Goal: Task Accomplishment & Management: Complete application form

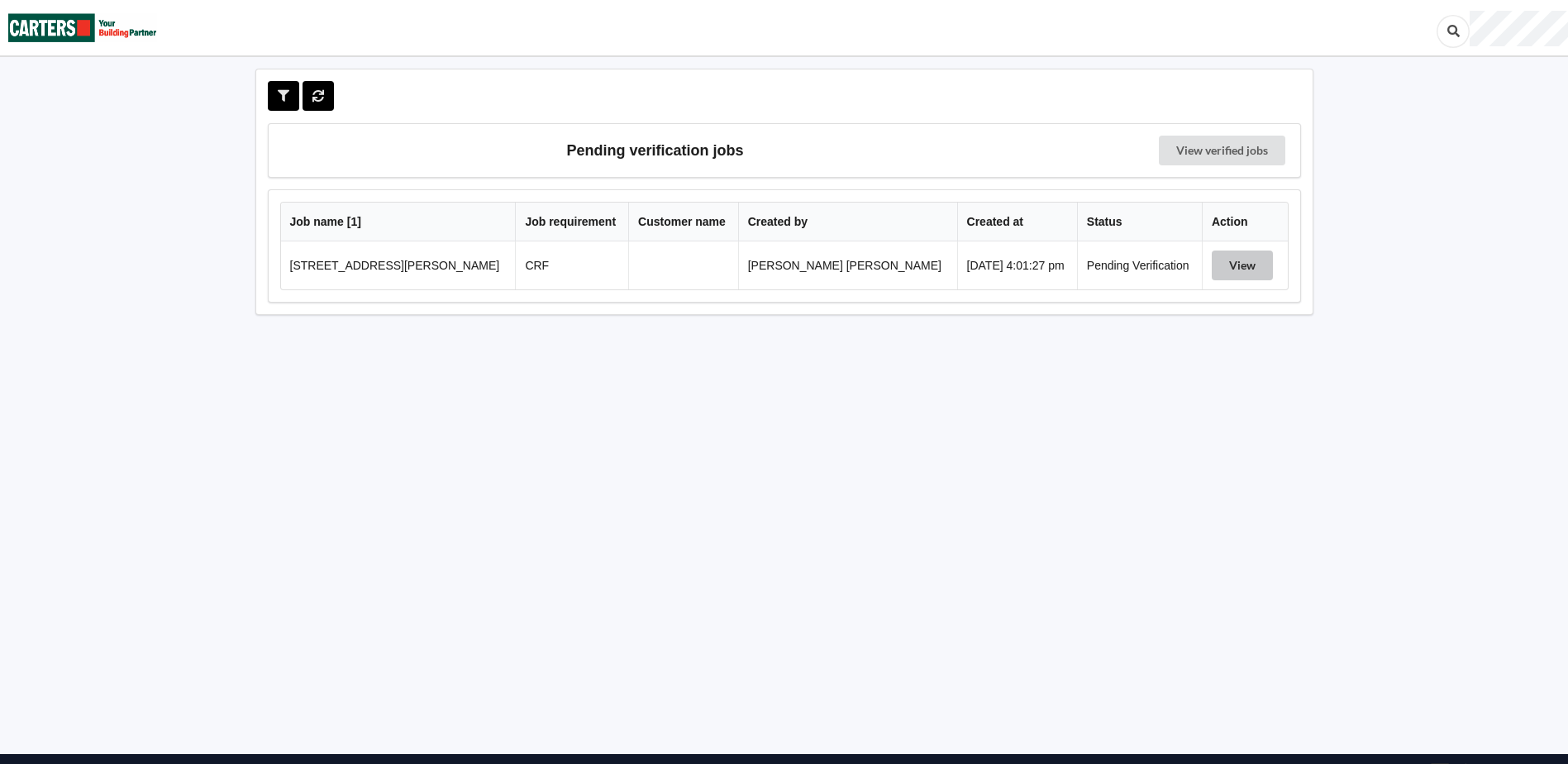
click at [1231, 262] on button "View" at bounding box center [1242, 265] width 61 height 30
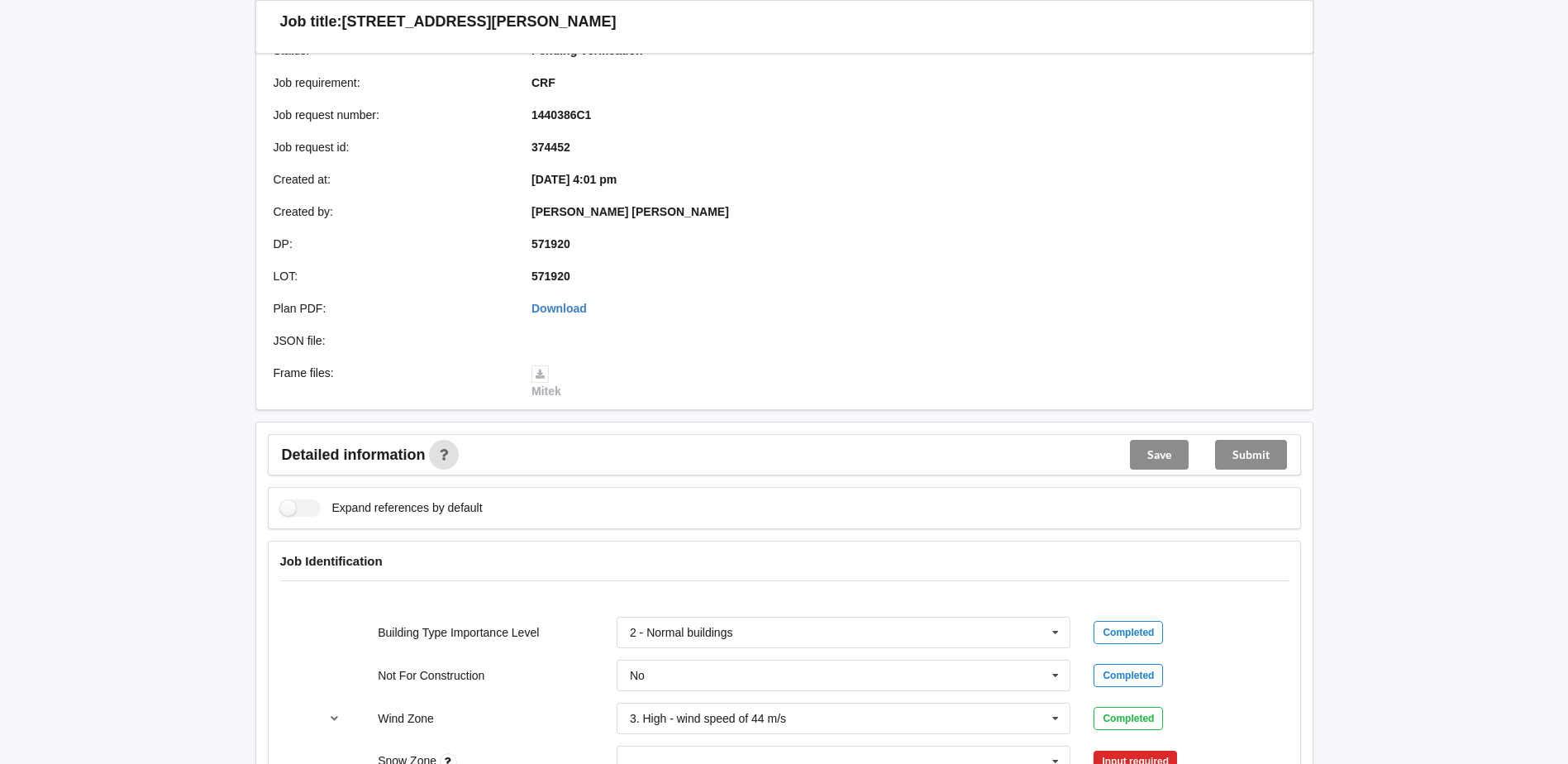
scroll to position [496, 0]
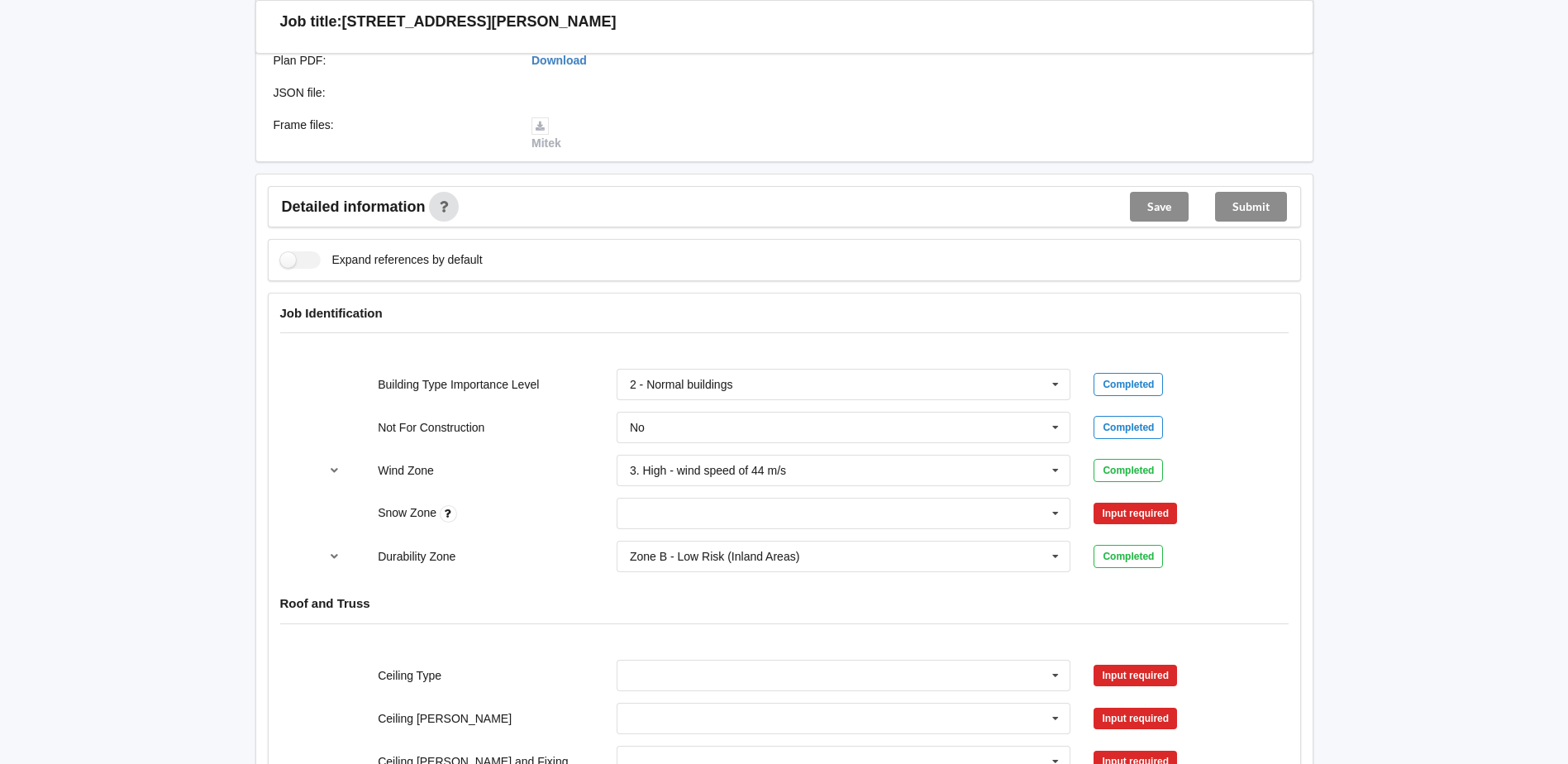
click at [888, 529] on div "Zone B - Low Risk (Inland Areas) Zone B - Low Risk (Inland Areas) Zone C - Medi…" at bounding box center [844, 557] width 478 height 54
click at [1067, 507] on icon at bounding box center [1055, 514] width 24 height 31
click at [914, 546] on div "N0" at bounding box center [844, 543] width 453 height 31
click at [1136, 505] on button "Confirm input" at bounding box center [1143, 514] width 98 height 27
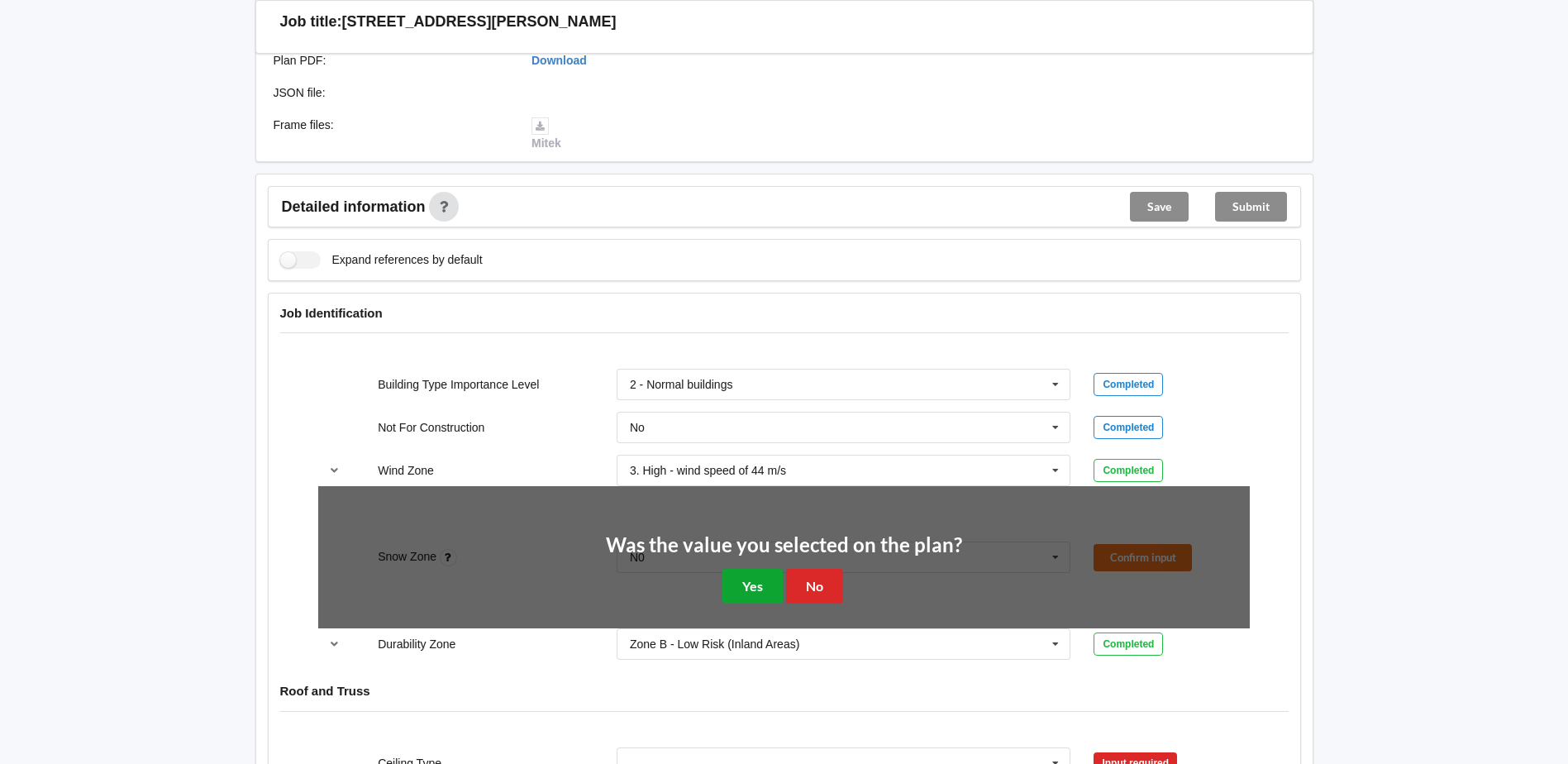
click at [769, 585] on button "Yes" at bounding box center [752, 585] width 60 height 34
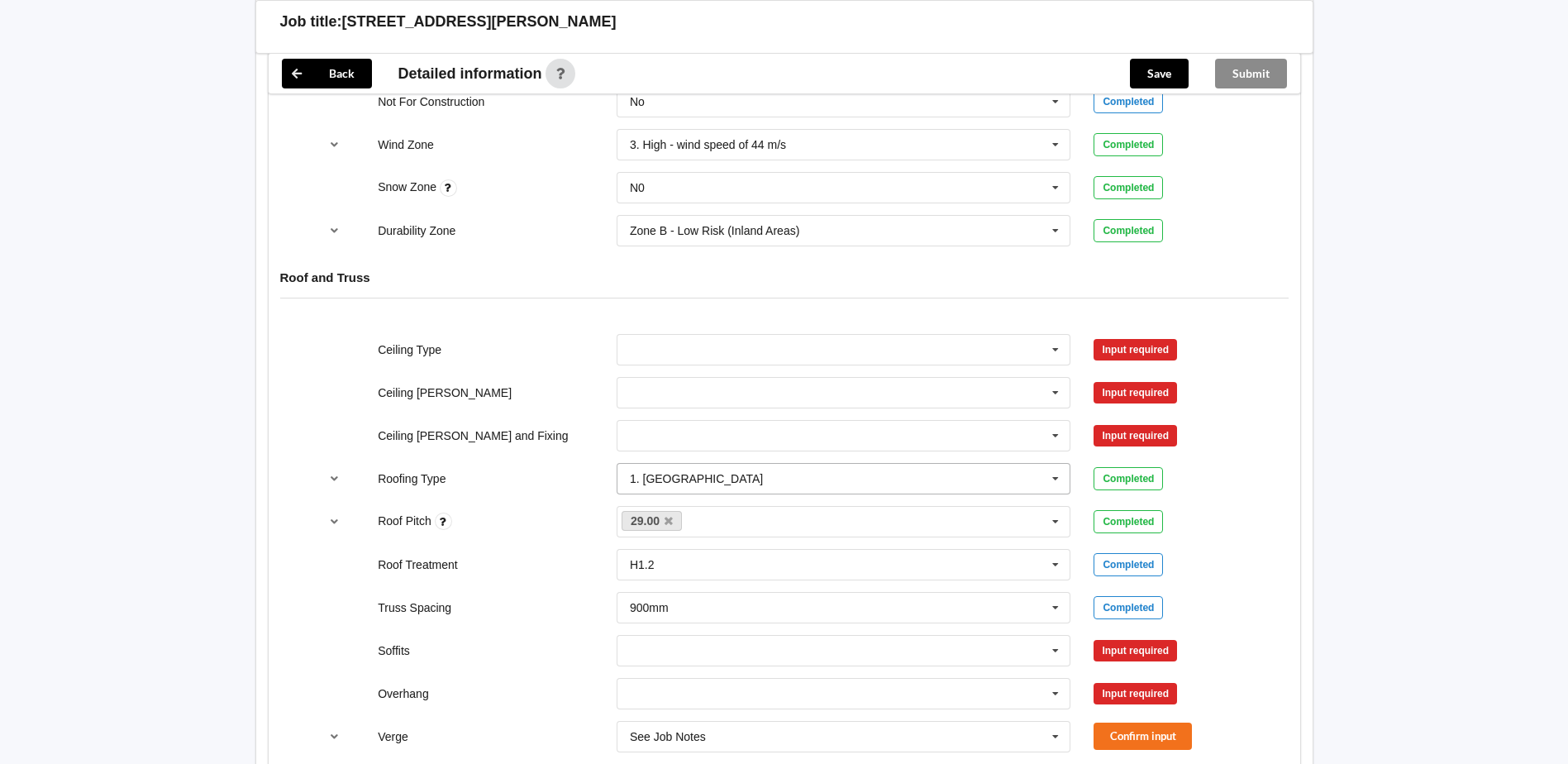
scroll to position [827, 0]
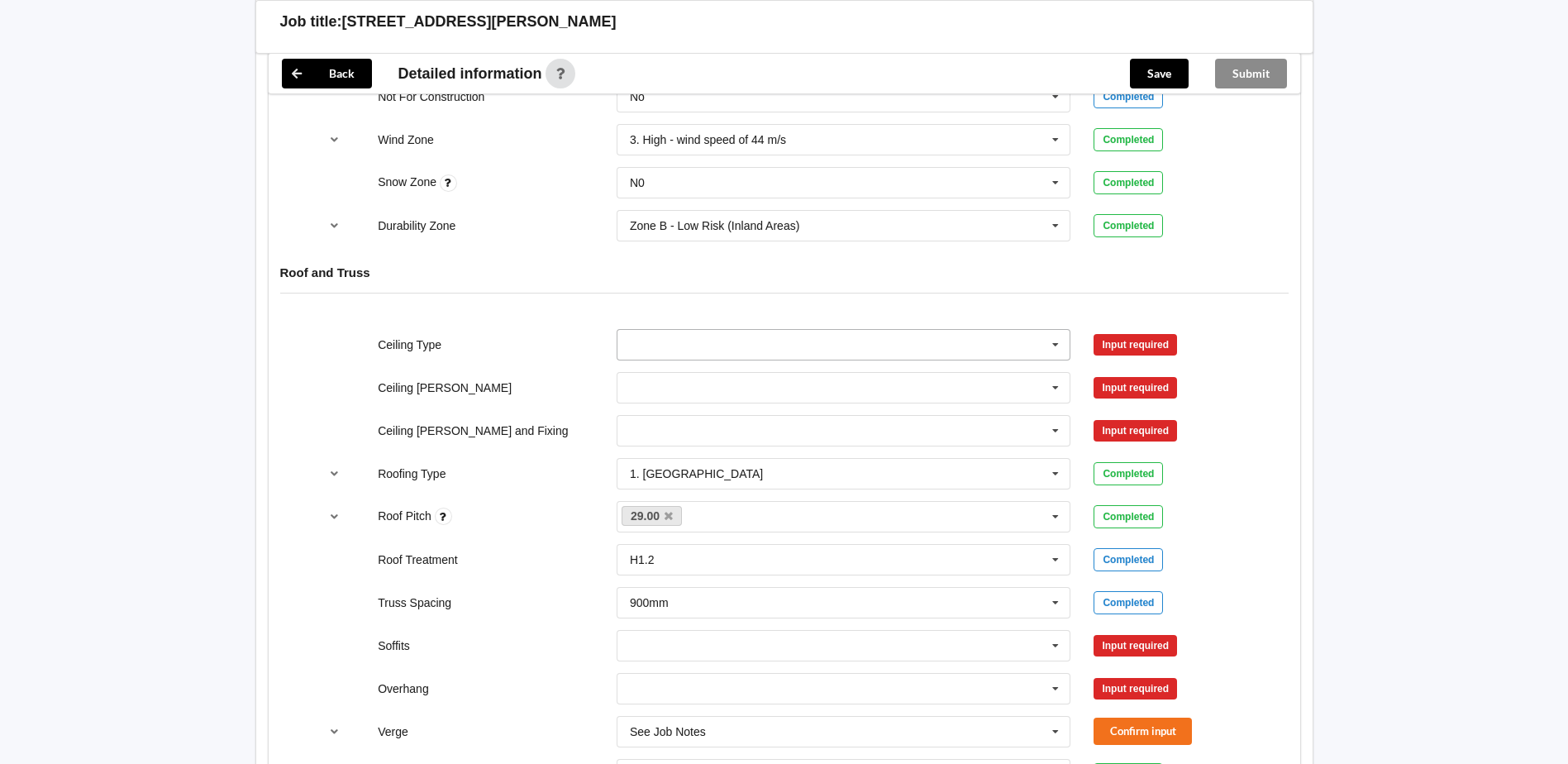
click at [818, 333] on input "text" at bounding box center [845, 345] width 453 height 30
drag, startPoint x: 701, startPoint y: 471, endPoint x: 896, endPoint y: 432, distance: 198.9
click at [703, 471] on div "13mm Gib" at bounding box center [844, 466] width 453 height 31
click at [1122, 343] on button "Confirm input" at bounding box center [1143, 344] width 98 height 27
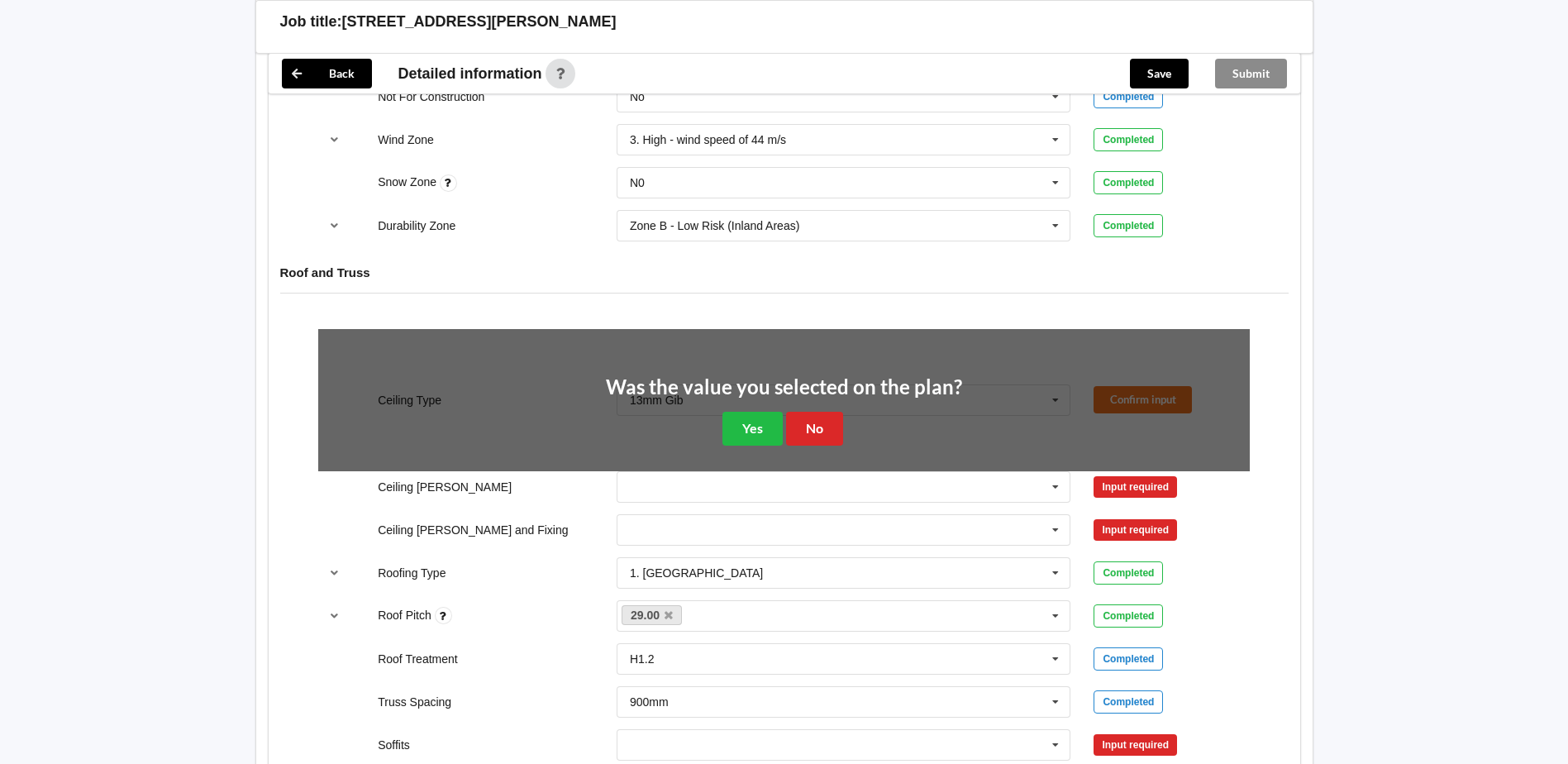
click at [712, 429] on div "Was the value you selected on the plan? Yes No" at bounding box center [783, 411] width 356 height 68
click at [752, 417] on button "Yes" at bounding box center [752, 428] width 60 height 34
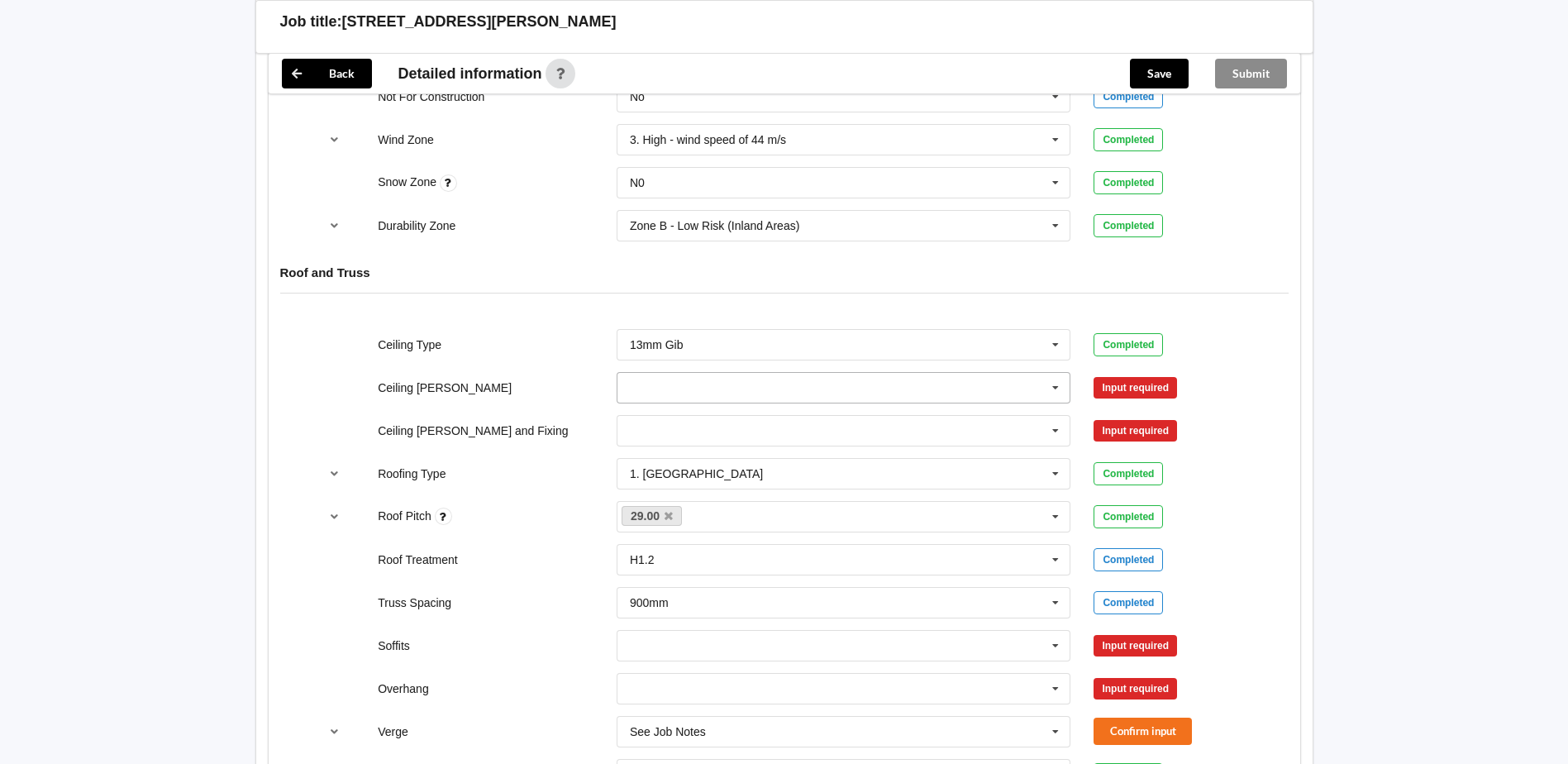
click at [773, 386] on input "text" at bounding box center [845, 388] width 453 height 30
click at [693, 475] on div "600mm" at bounding box center [844, 479] width 453 height 31
click at [1157, 389] on button "Confirm input" at bounding box center [1143, 387] width 98 height 27
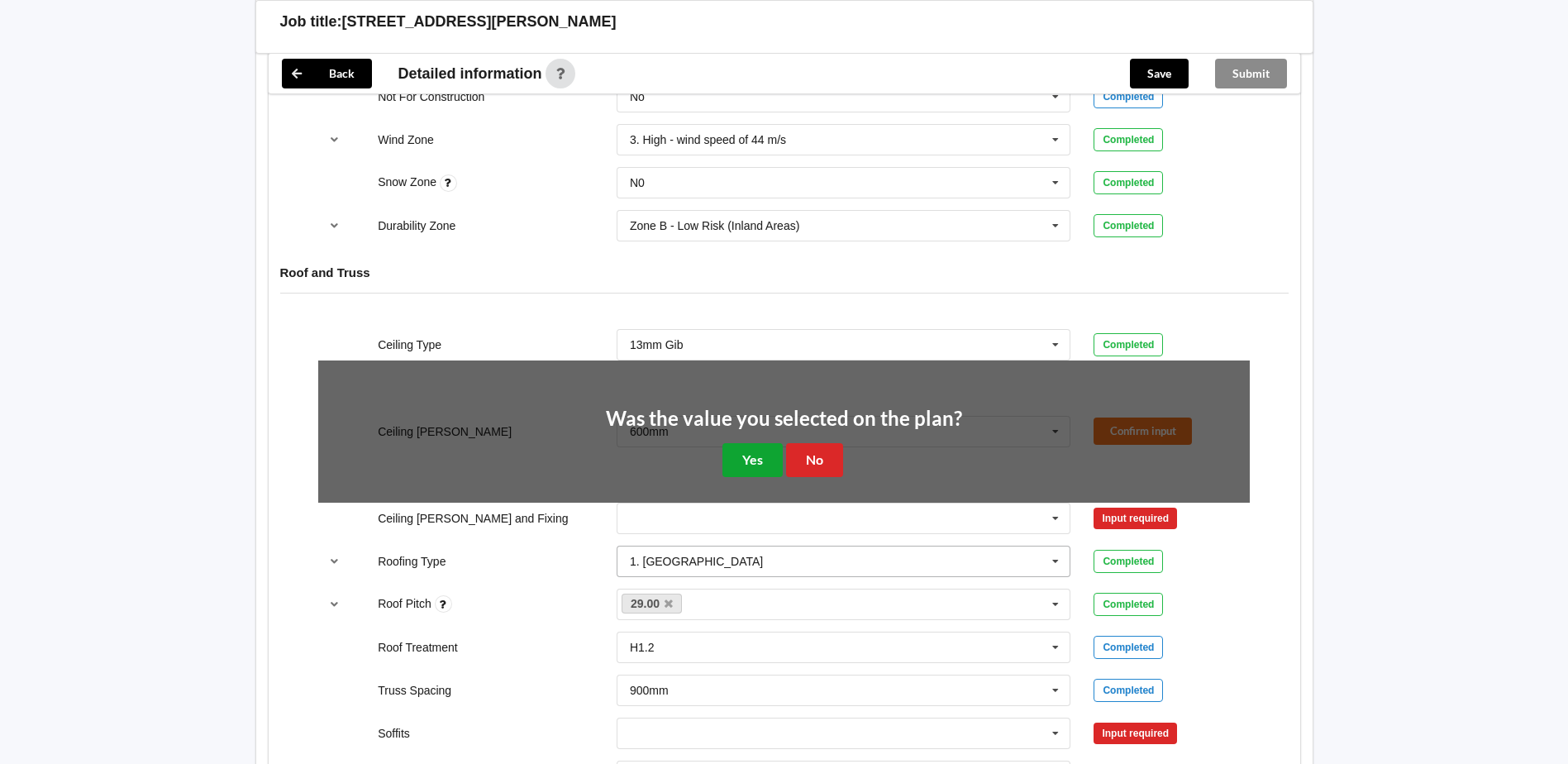
click at [724, 459] on button "Yes" at bounding box center [752, 459] width 60 height 34
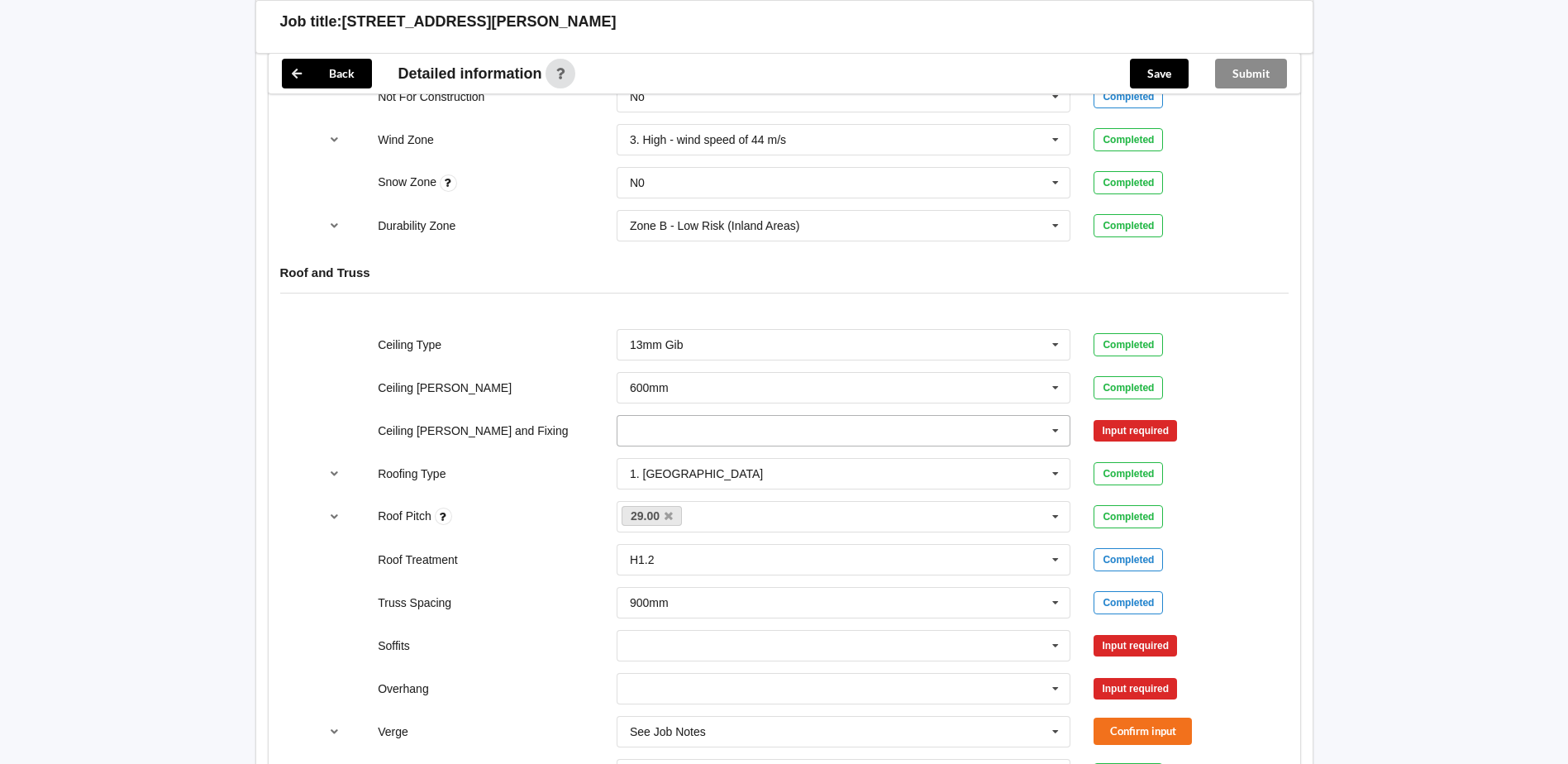
click at [703, 431] on input "text" at bounding box center [845, 431] width 453 height 30
click at [750, 463] on div "Direct Fixed Metal" at bounding box center [844, 460] width 453 height 31
click at [1148, 429] on button "Confirm input" at bounding box center [1143, 430] width 98 height 27
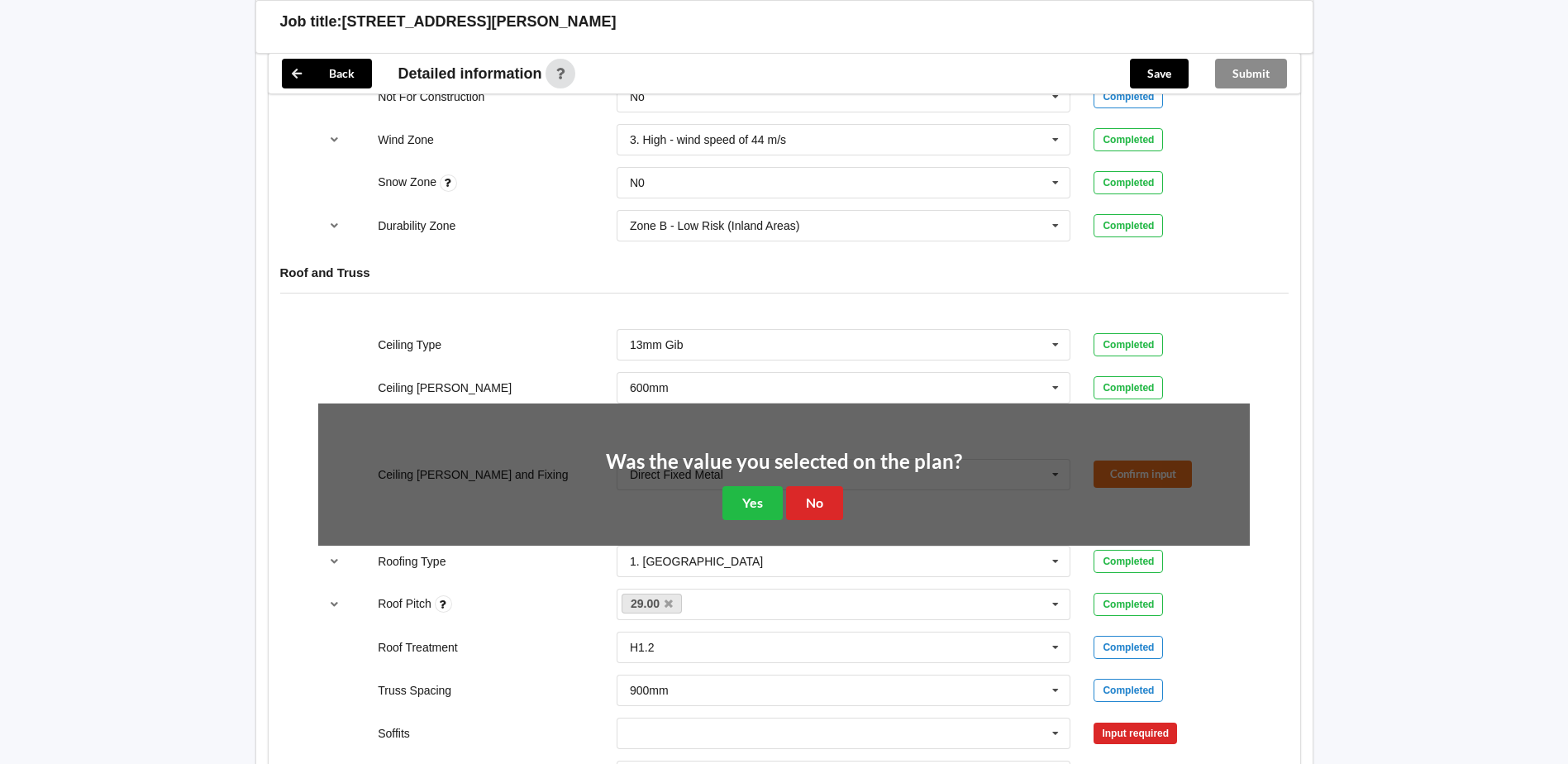
click at [755, 521] on div "Was the value you selected on the plan? Yes No" at bounding box center [784, 486] width 932 height 165
drag, startPoint x: 755, startPoint y: 514, endPoint x: 709, endPoint y: 511, distance: 46.1
click at [755, 513] on button "Yes" at bounding box center [752, 502] width 60 height 34
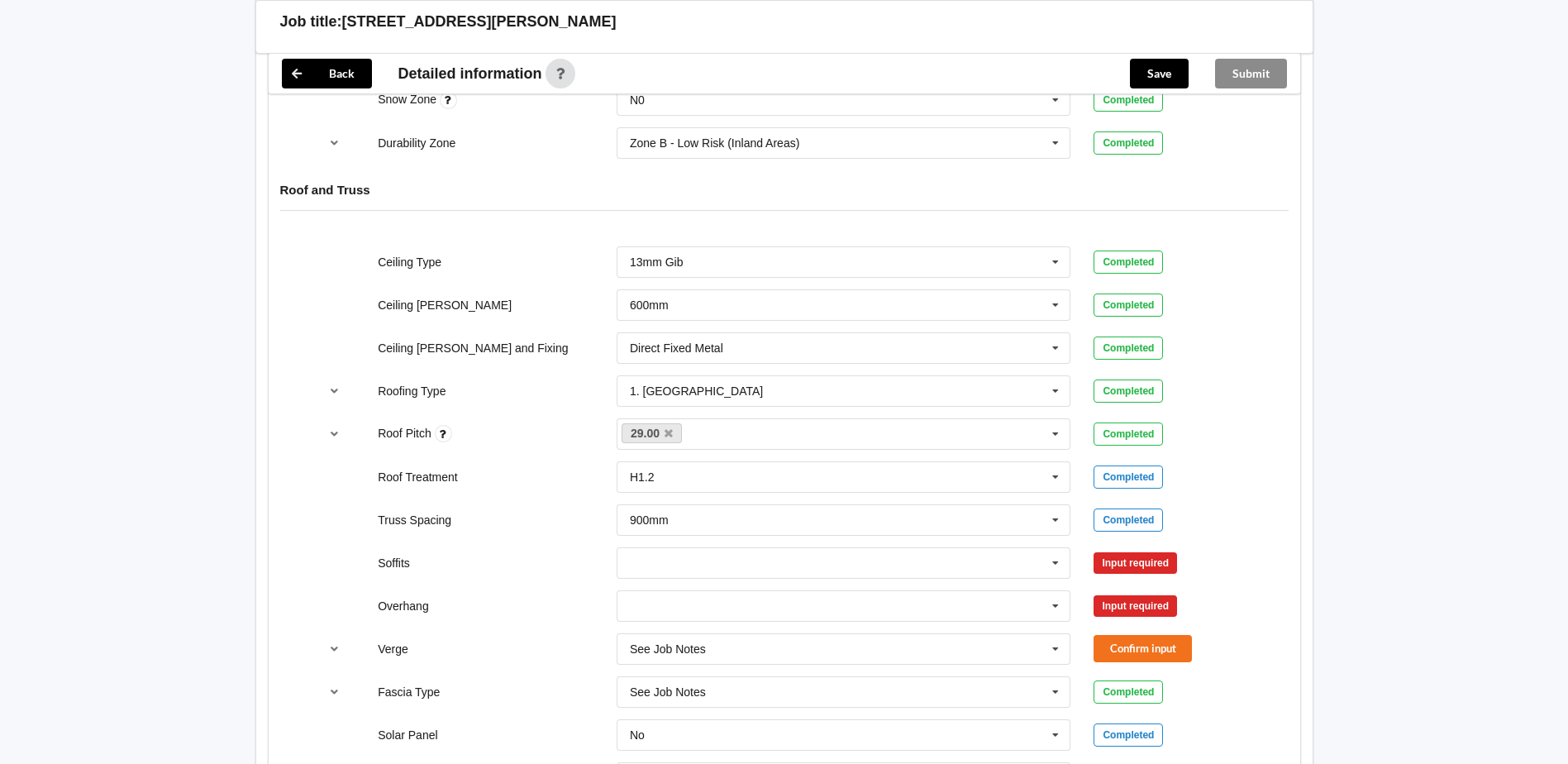
scroll to position [992, 0]
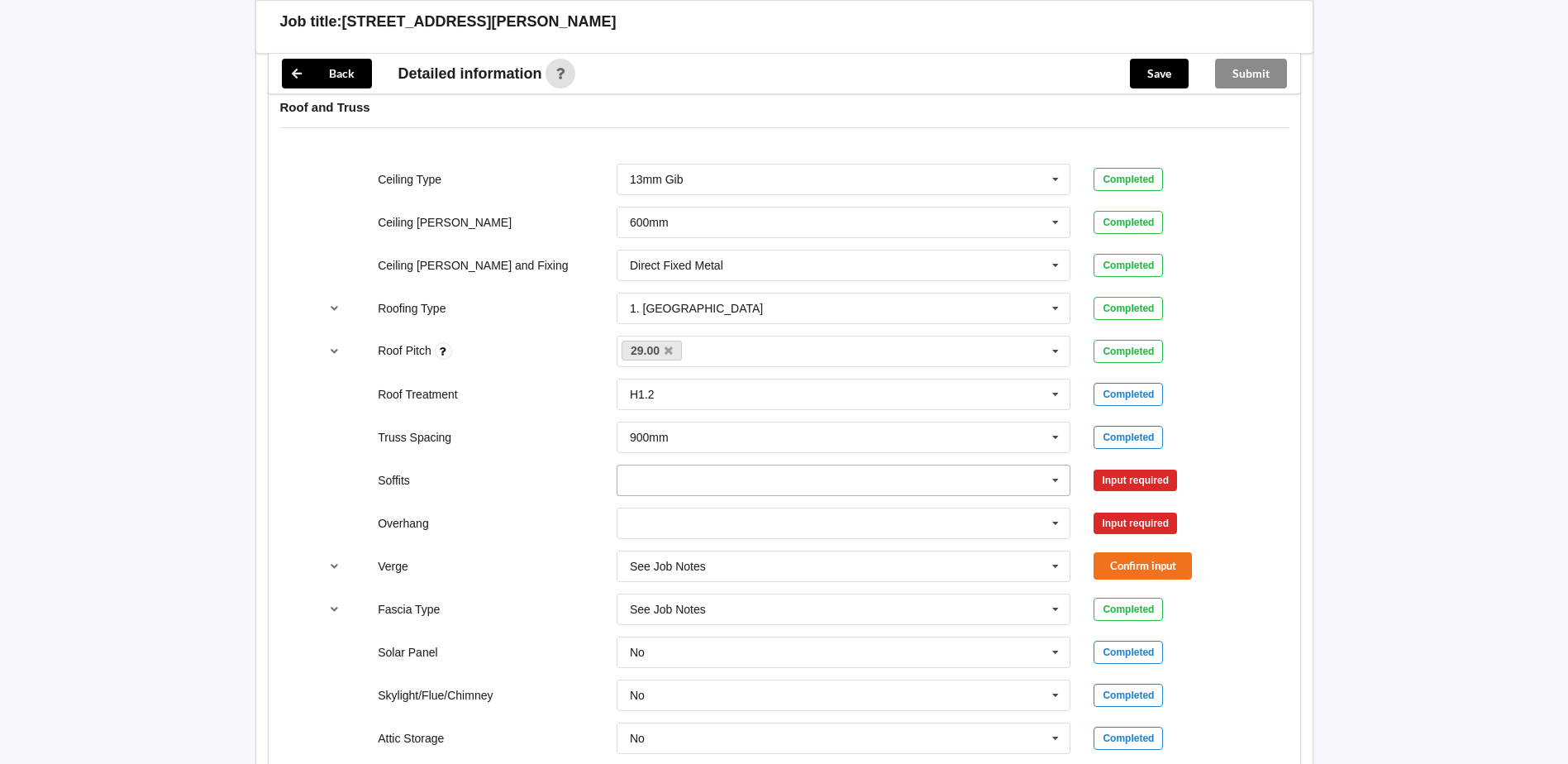
click at [917, 473] on input "text" at bounding box center [845, 480] width 453 height 30
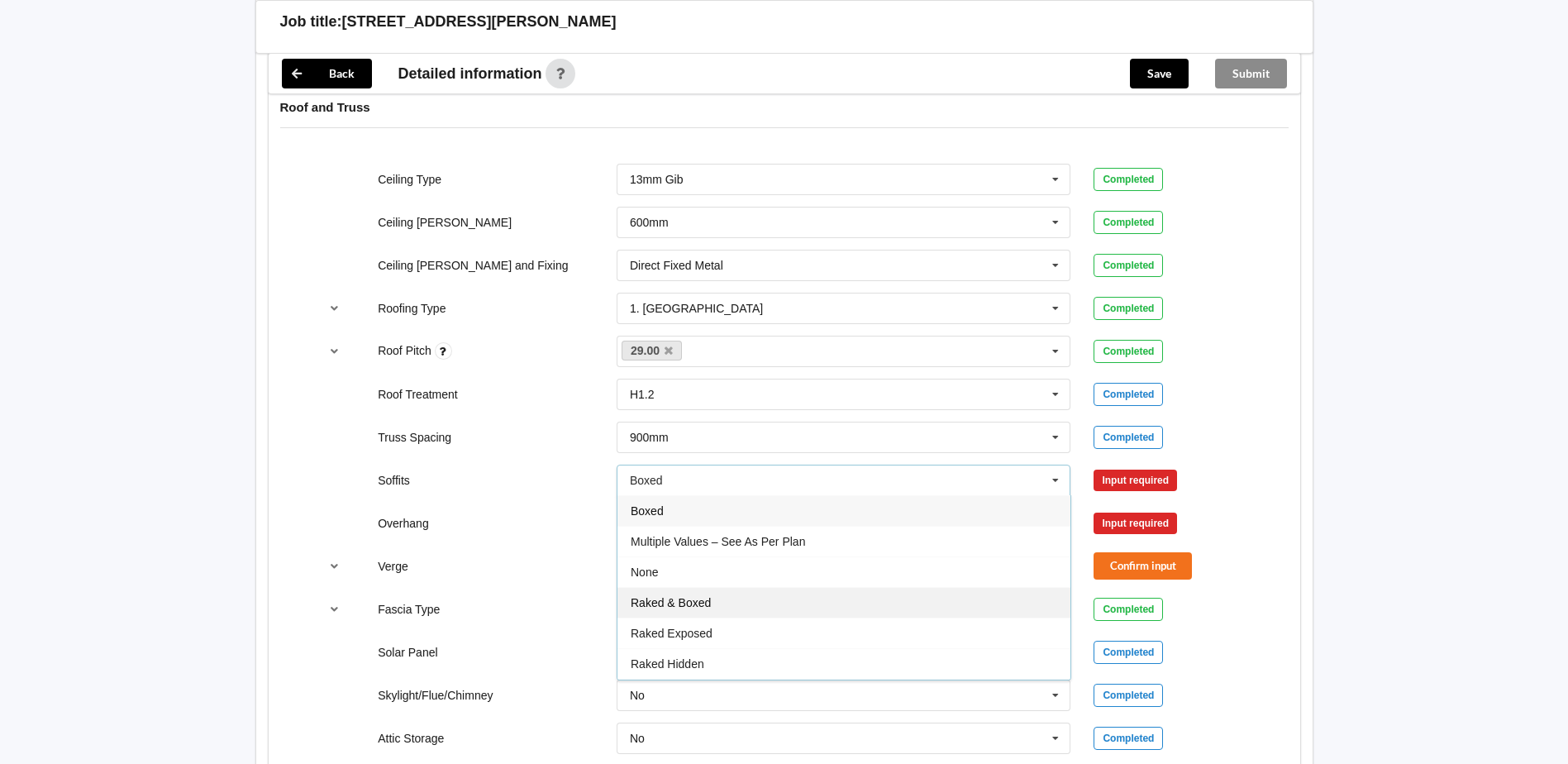
click at [757, 590] on div "Raked & Boxed" at bounding box center [844, 602] width 453 height 31
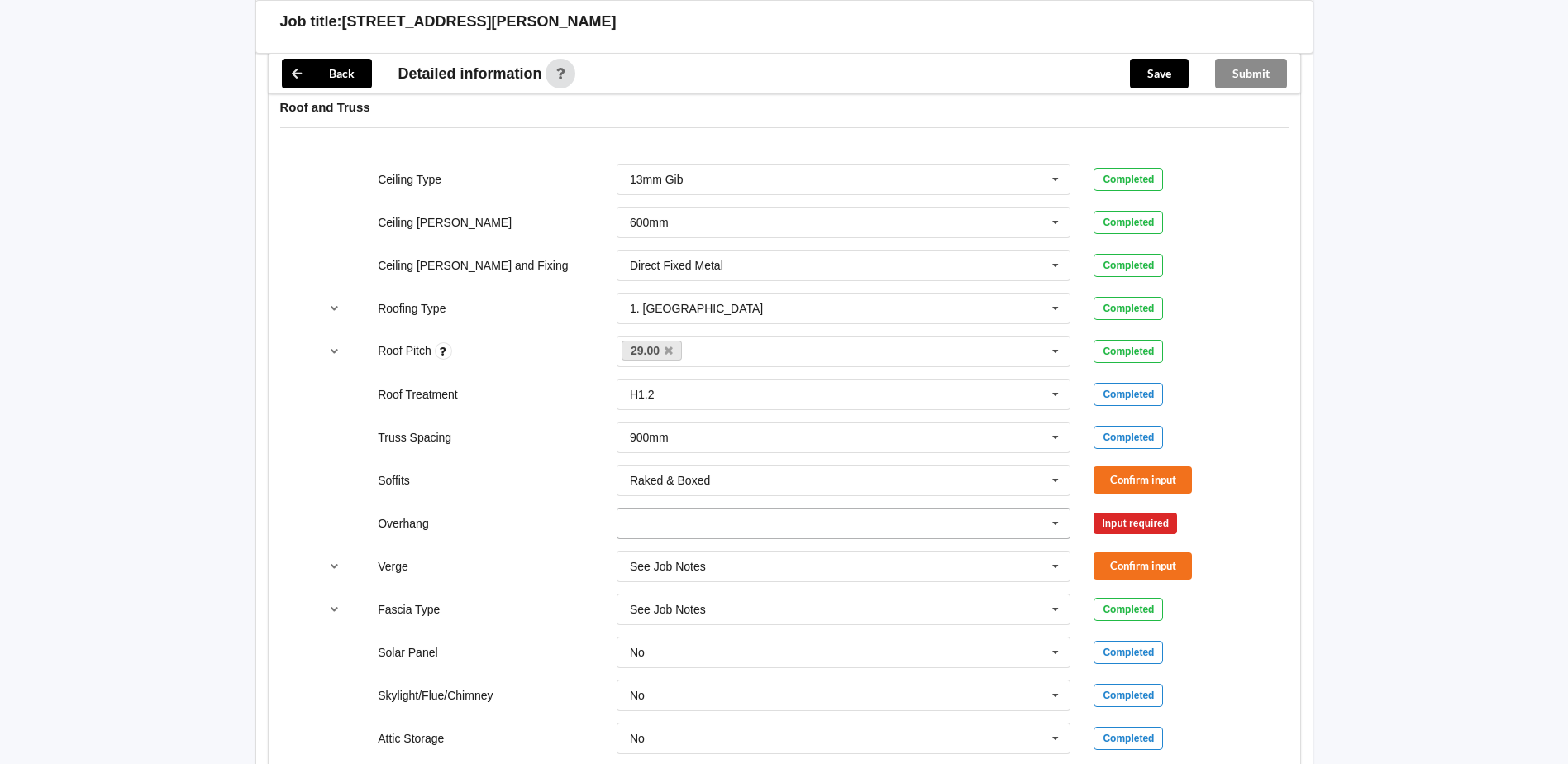
click at [963, 512] on input "text" at bounding box center [845, 523] width 453 height 30
click at [810, 676] on div "Multiple Values – See As Per Plan" at bounding box center [844, 676] width 453 height 31
click at [878, 564] on input "text" at bounding box center [845, 566] width 453 height 30
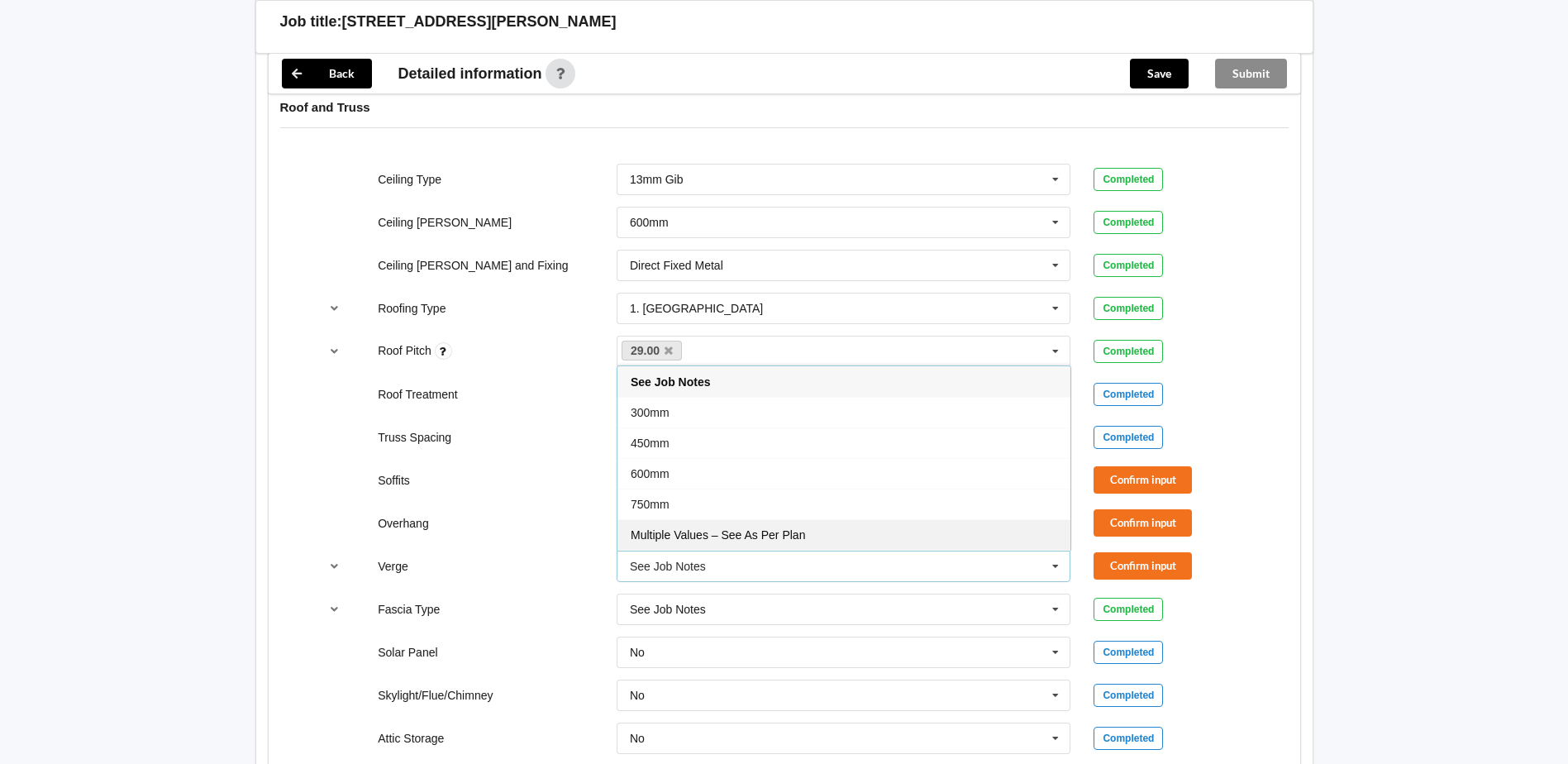
click at [879, 530] on div "Multiple Values – See As Per Plan" at bounding box center [844, 534] width 453 height 31
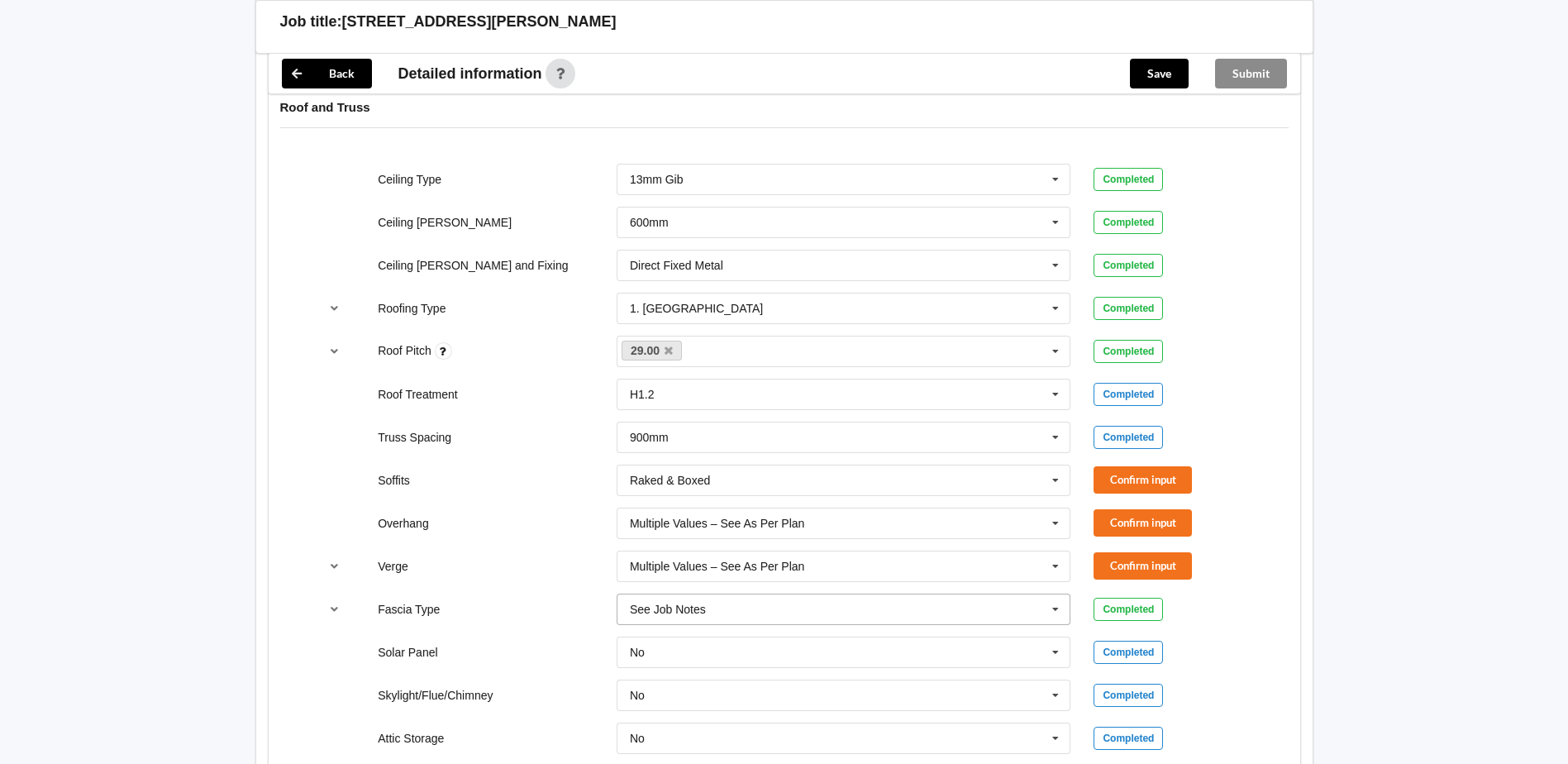
click at [842, 605] on input "text" at bounding box center [845, 609] width 453 height 30
click at [679, 610] on input "text" at bounding box center [845, 609] width 453 height 30
type input "Interline 185"
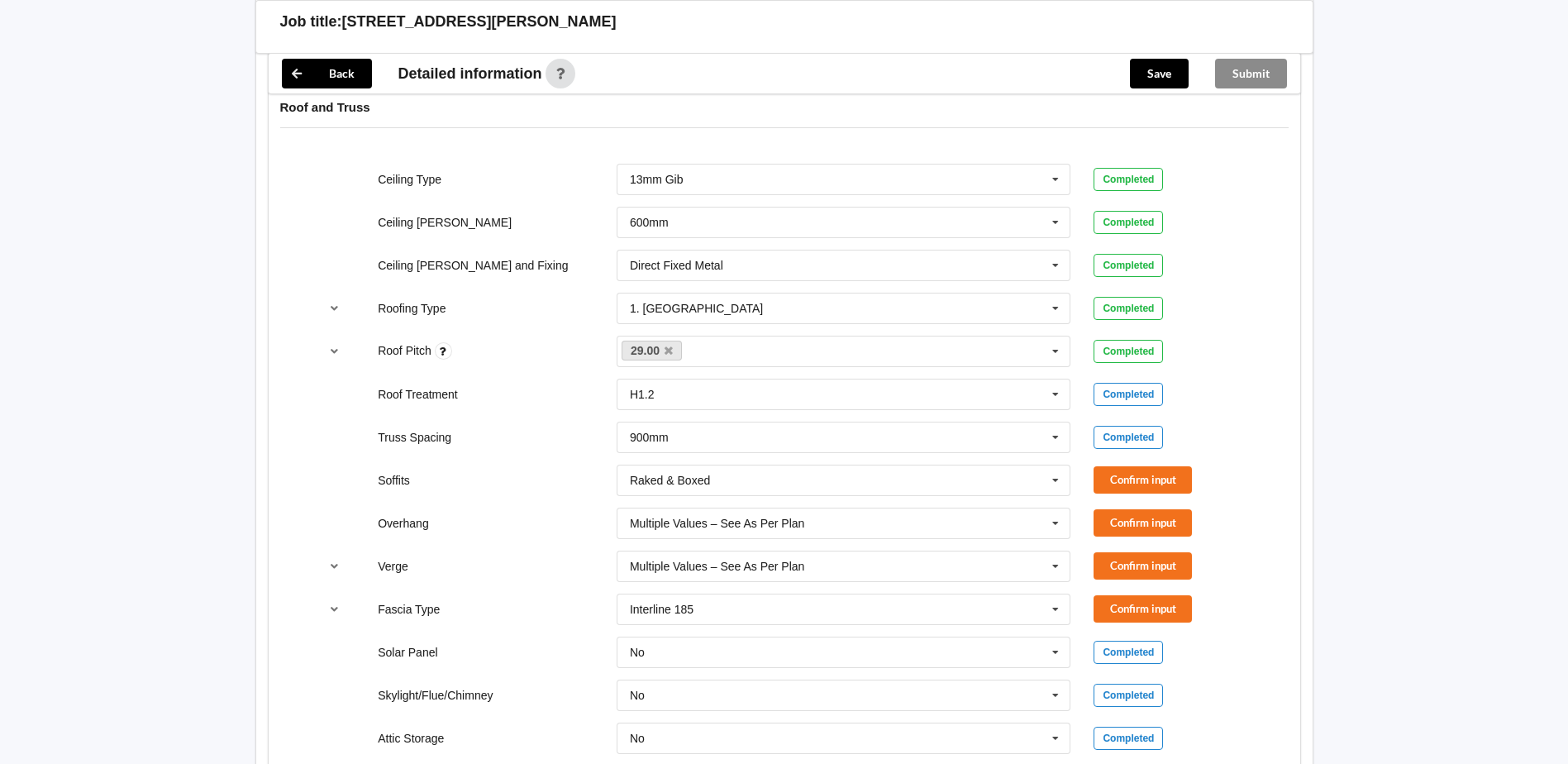
click at [550, 590] on div "Fascia Type Interline 185 Bildon Continuous 180 Diamond 147 Interline 185 M85 -…" at bounding box center [783, 609] width 955 height 54
click at [1187, 468] on button "Confirm input" at bounding box center [1143, 480] width 98 height 27
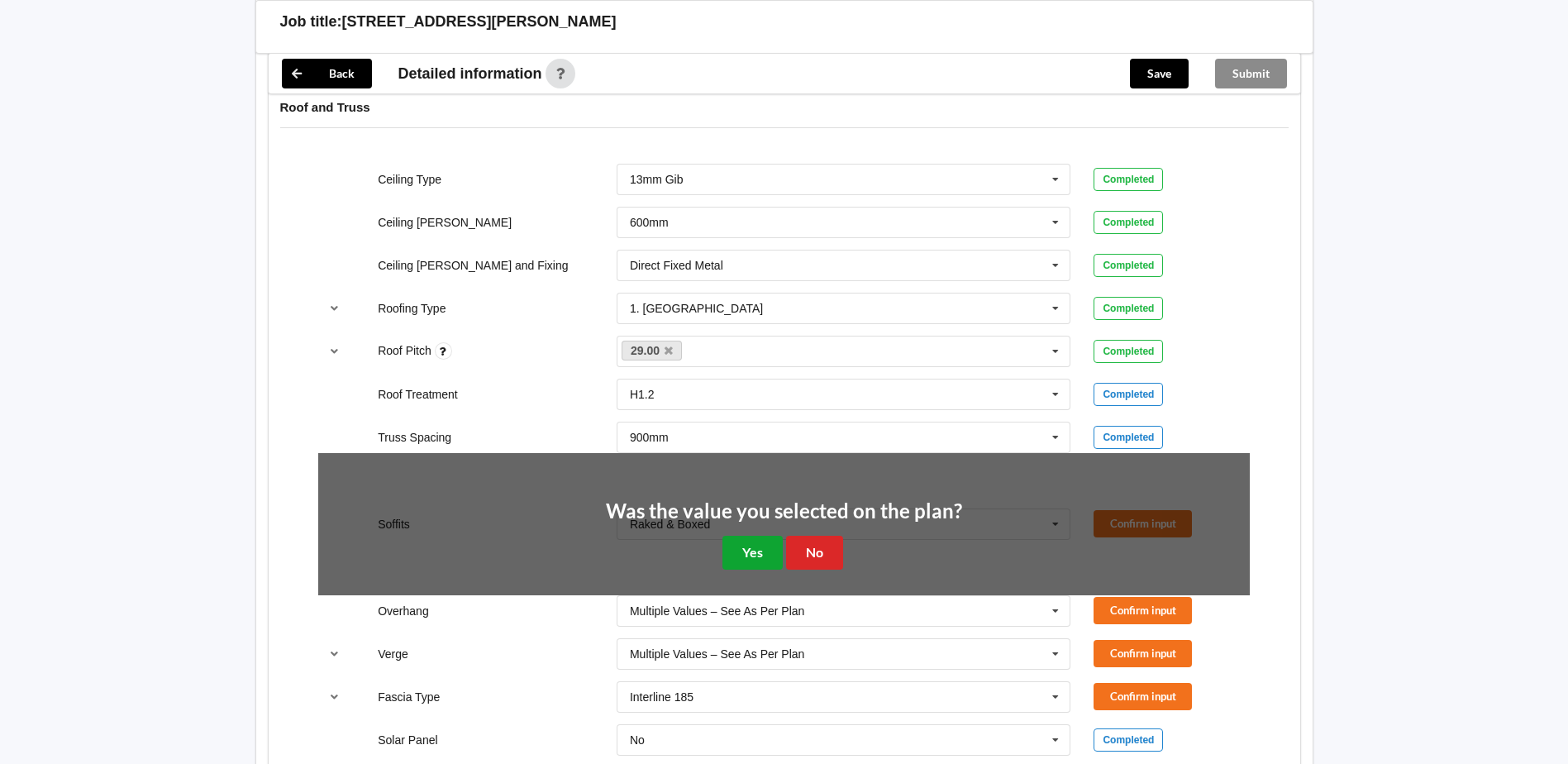
click at [769, 554] on button "Yes" at bounding box center [752, 552] width 60 height 34
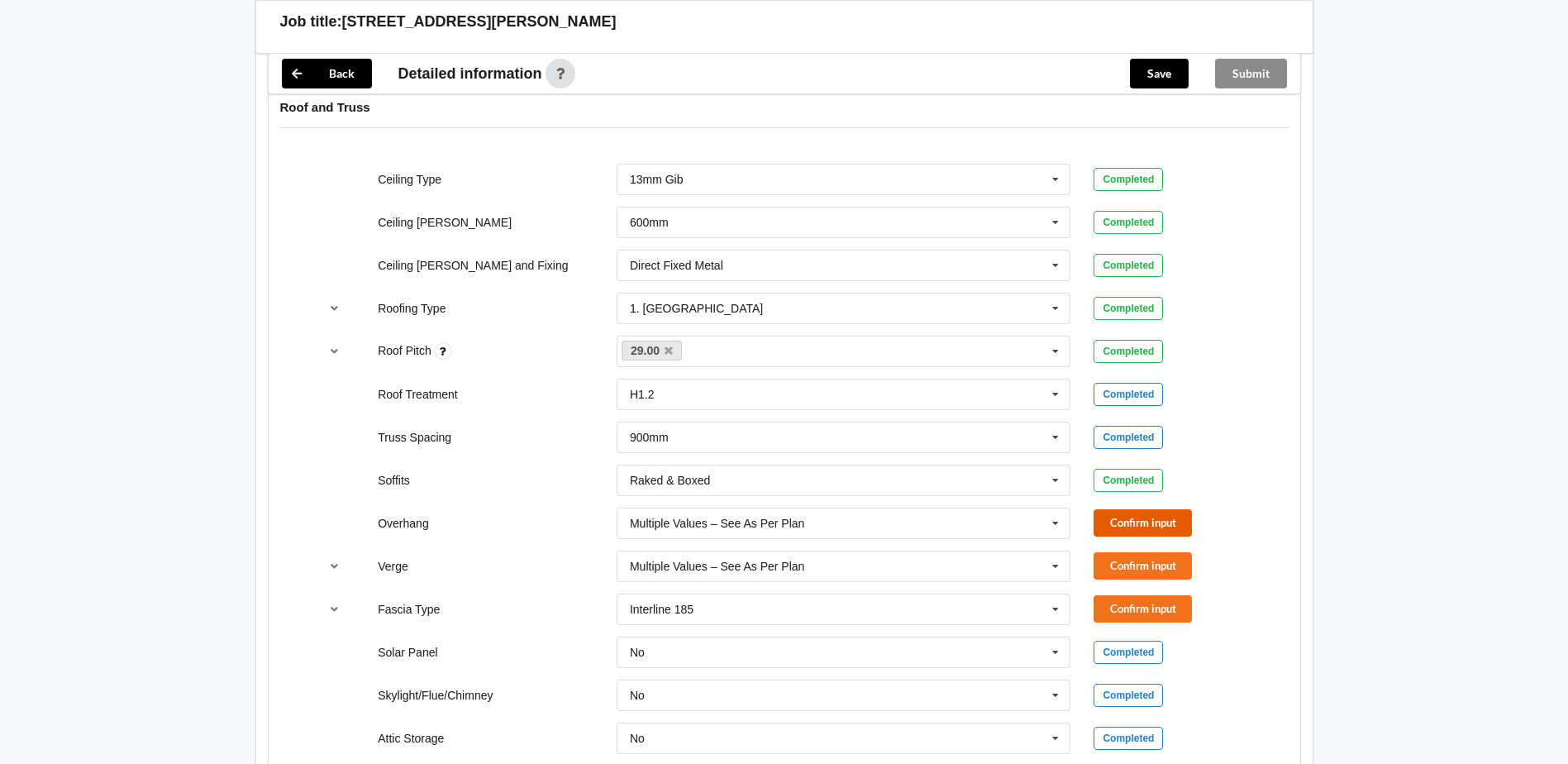
click at [1110, 514] on button "Confirm input" at bounding box center [1143, 522] width 98 height 27
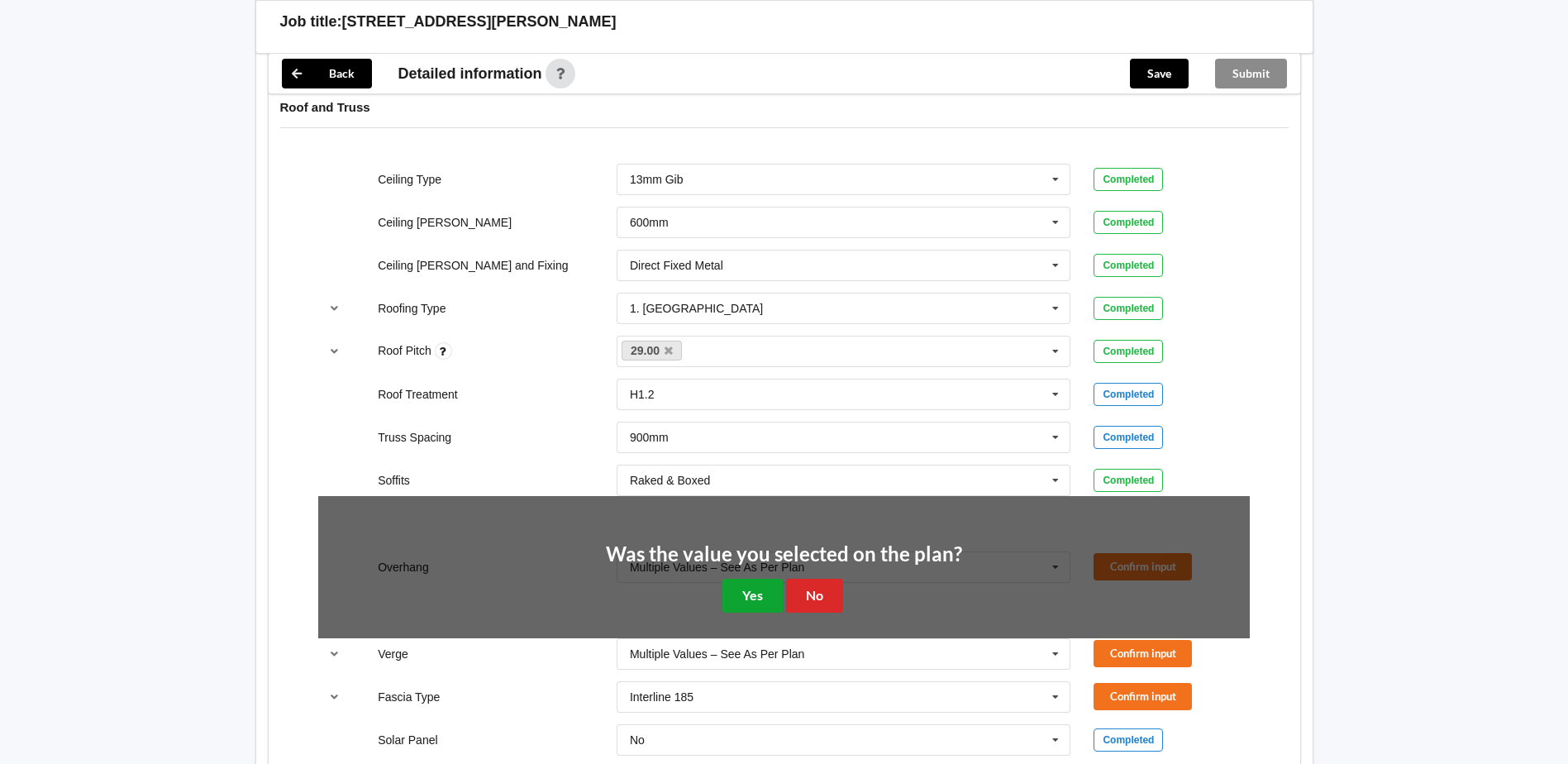
click at [738, 587] on button "Yes" at bounding box center [752, 595] width 60 height 34
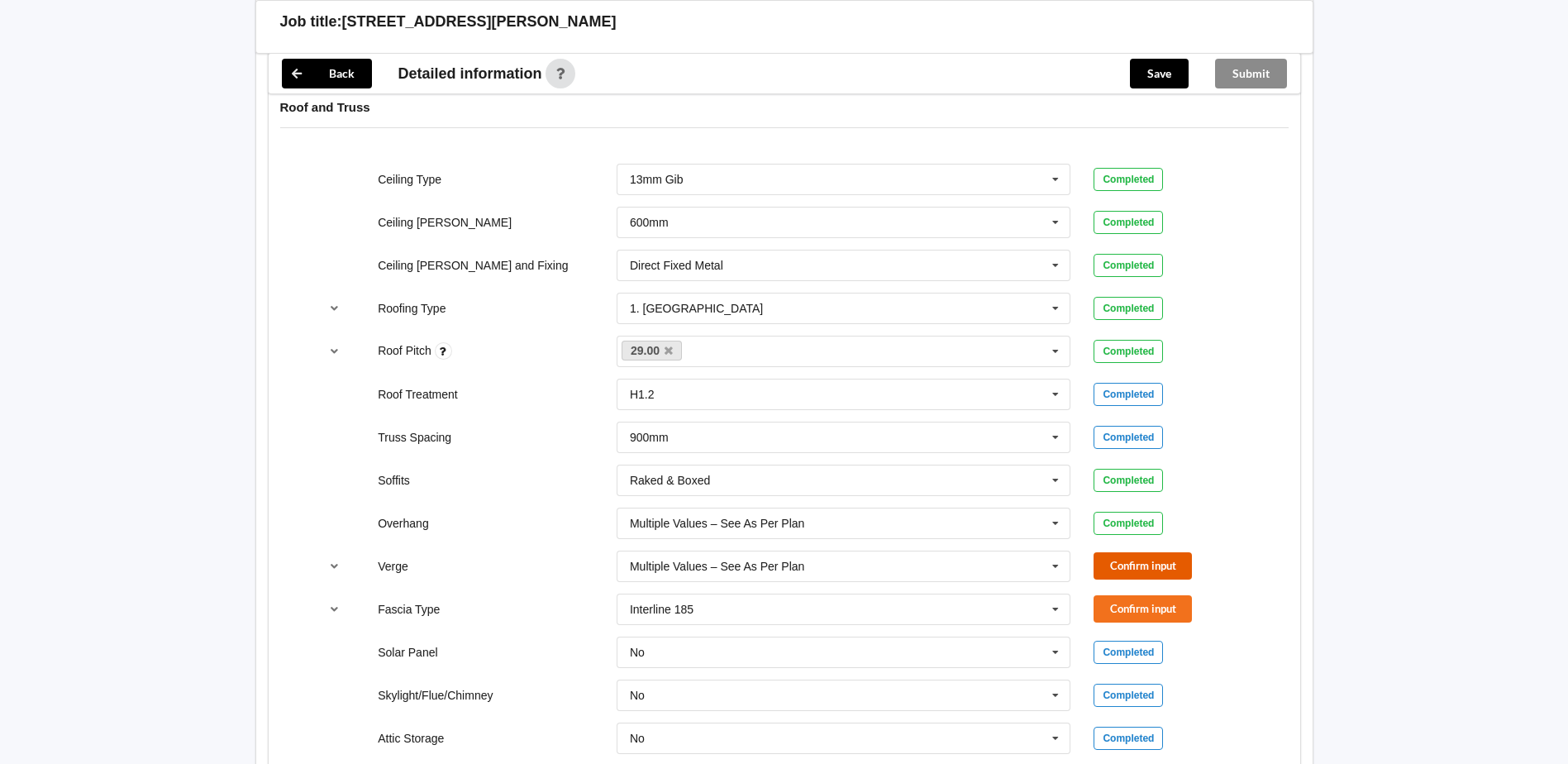
click at [1102, 574] on button "Confirm input" at bounding box center [1143, 565] width 98 height 27
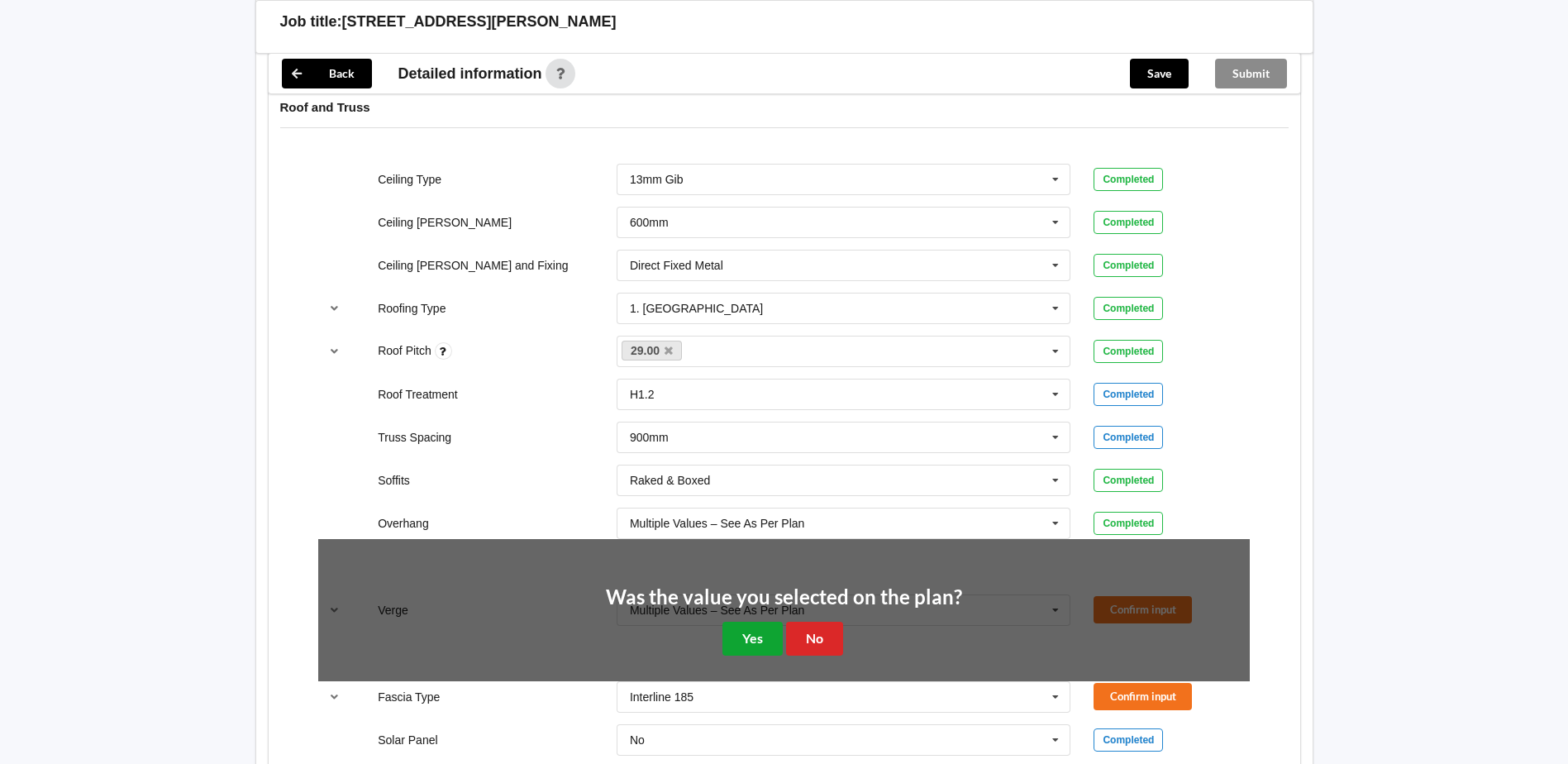
click at [763, 634] on button "Yes" at bounding box center [752, 638] width 60 height 34
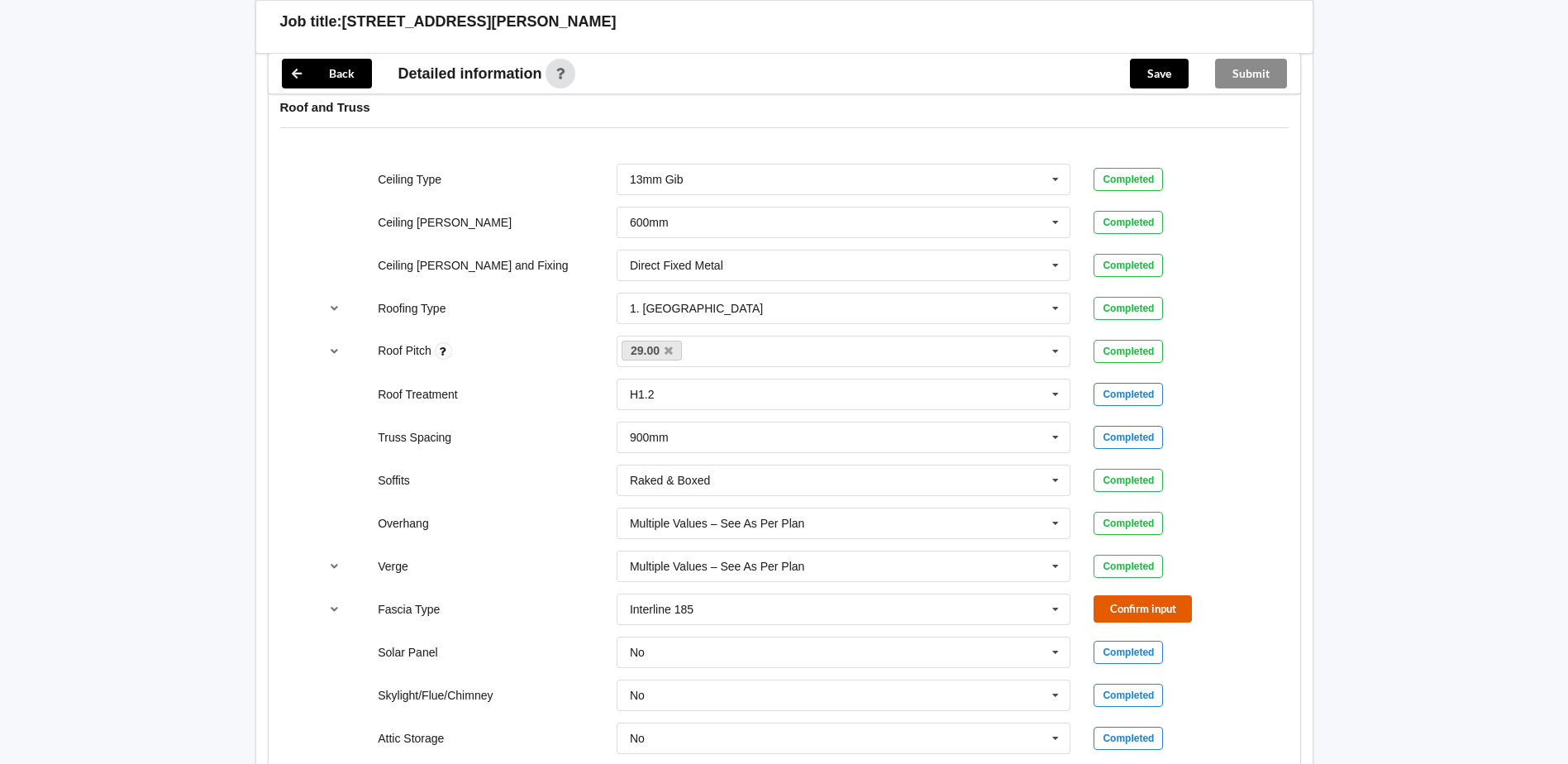
click at [1132, 622] on button "Confirm input" at bounding box center [1143, 608] width 98 height 27
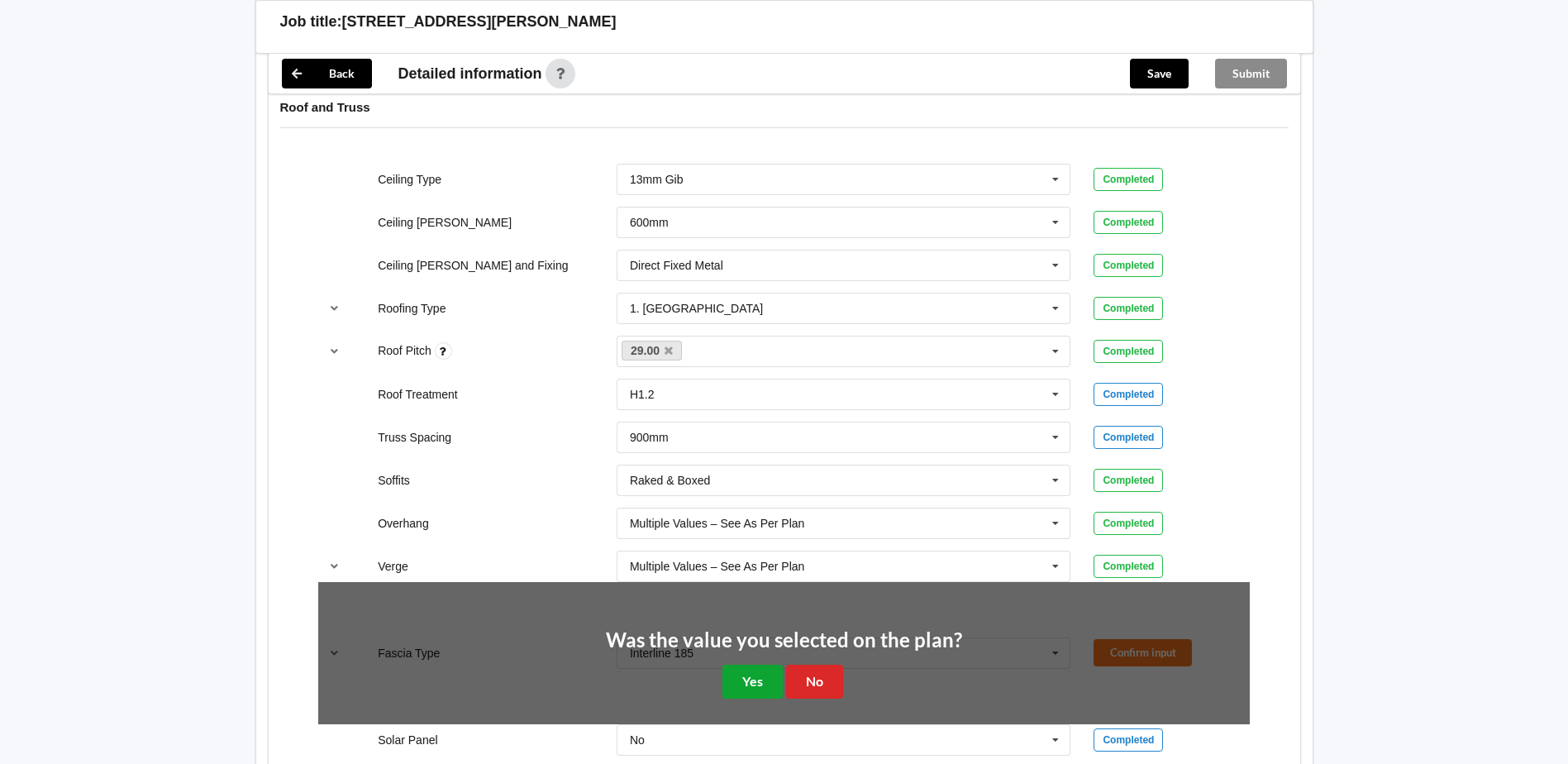
click at [759, 681] on button "Yes" at bounding box center [752, 682] width 60 height 34
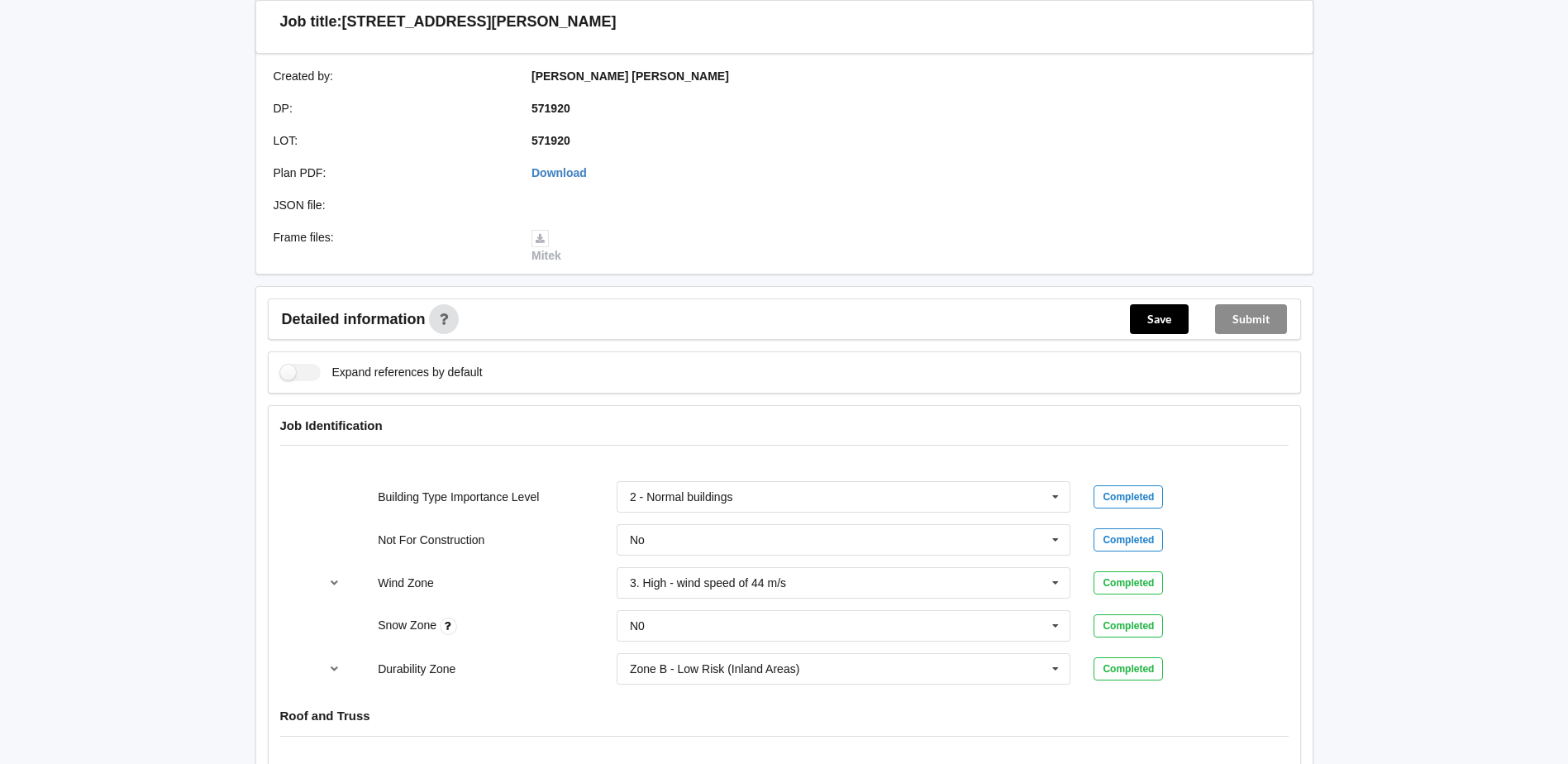
scroll to position [190, 0]
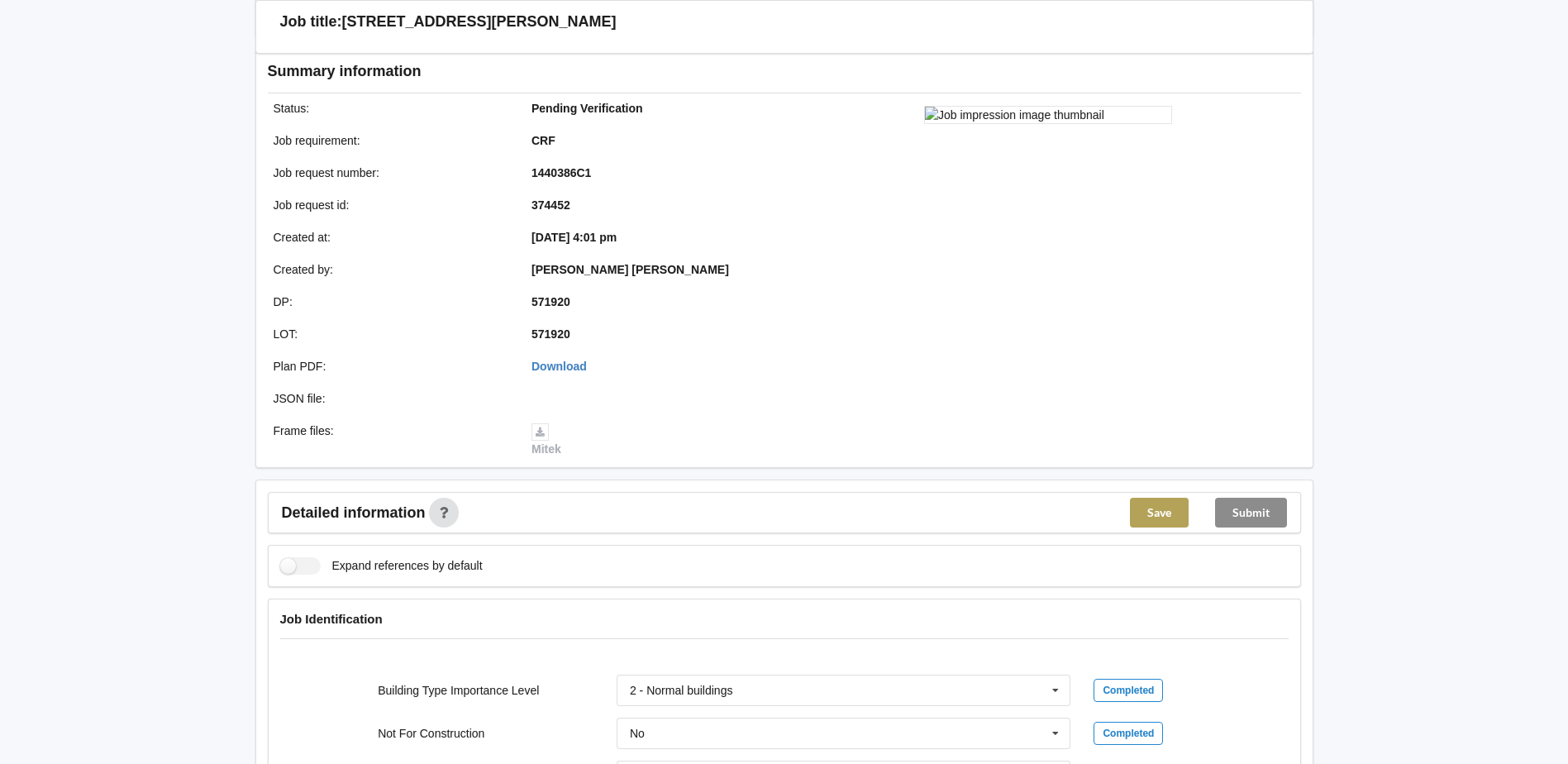
click at [1138, 510] on button "Save" at bounding box center [1158, 513] width 59 height 30
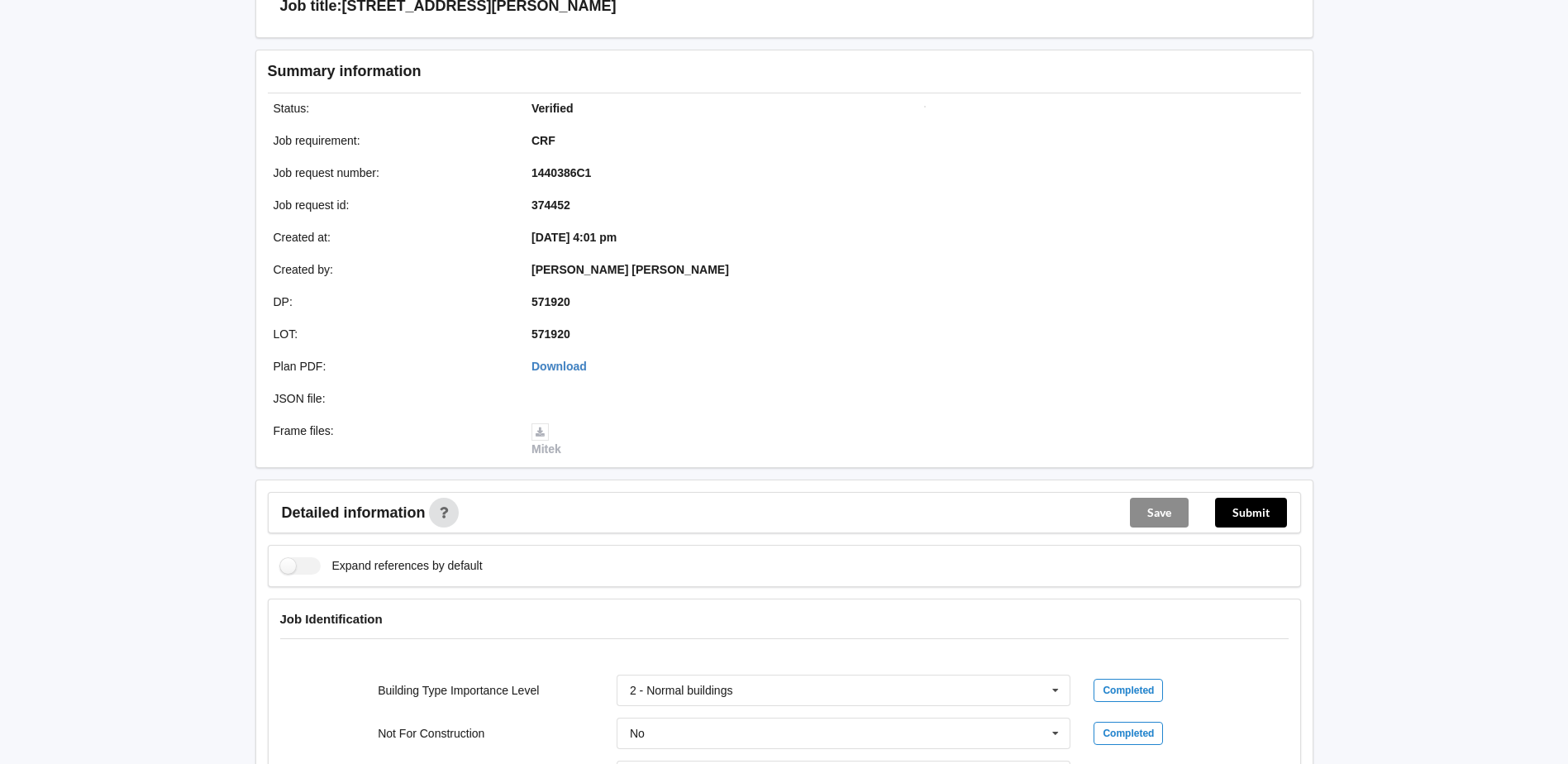
scroll to position [0, 0]
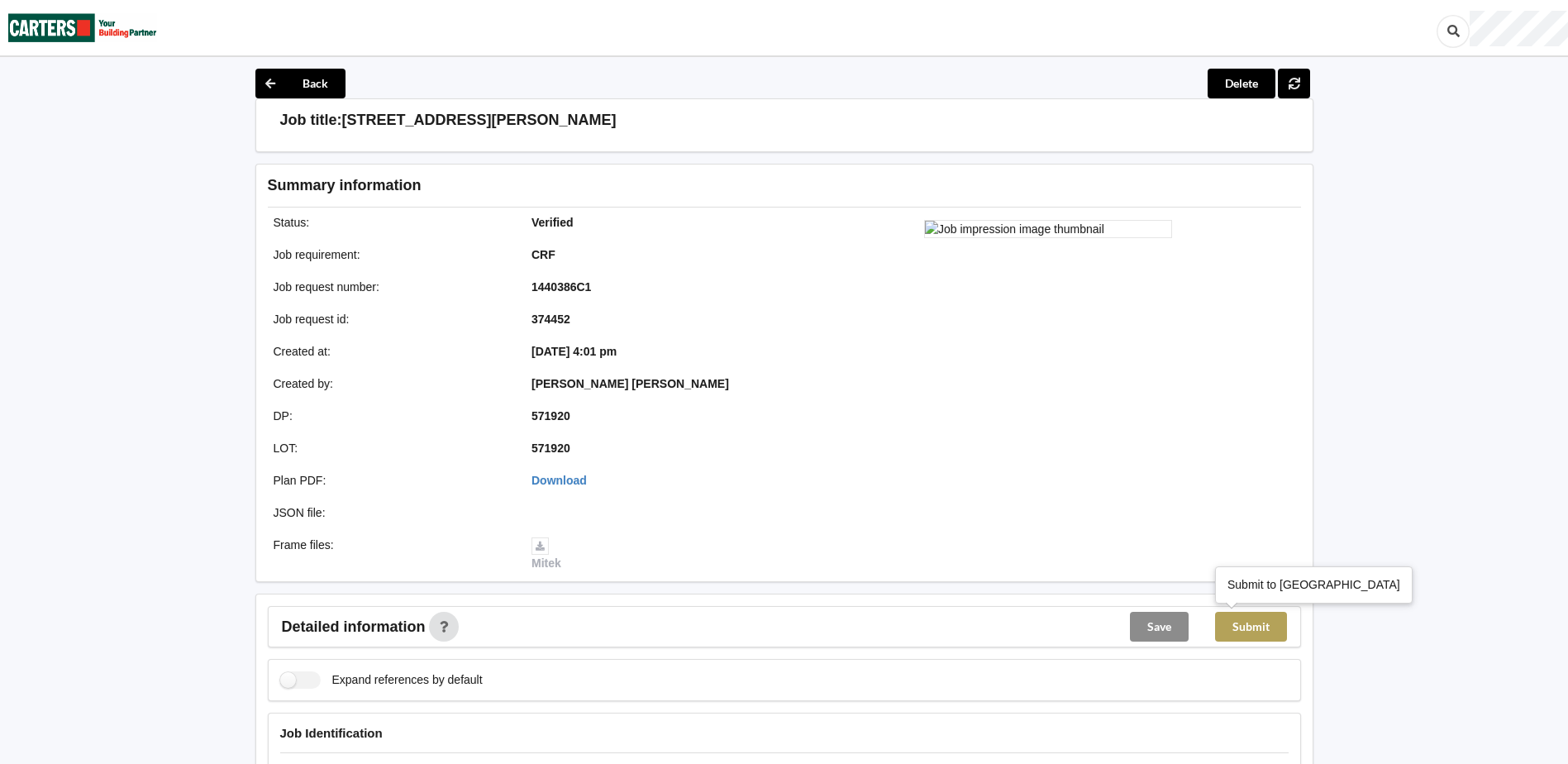
click at [1264, 620] on button "Submit" at bounding box center [1251, 627] width 72 height 30
